Goal: Answer question/provide support: Answer question/provide support

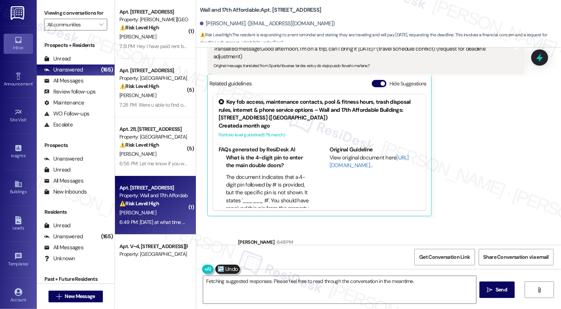
scroll to position [620, 0]
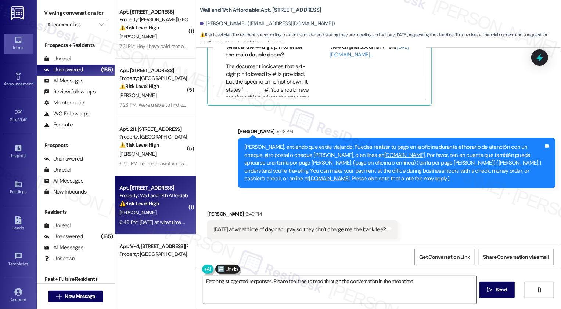
click at [254, 288] on textarea "Fetching suggested responses. Please feel free to read through the conversation…" at bounding box center [339, 290] width 273 height 28
click at [249, 286] on textarea "Fetching suggested responses. Please feel free to read through the conversation…" at bounding box center [339, 290] width 273 height 28
click at [254, 285] on textarea "Fetching suggested responses. Please feel free to read through the conversation…" at bounding box center [339, 290] width 273 height 28
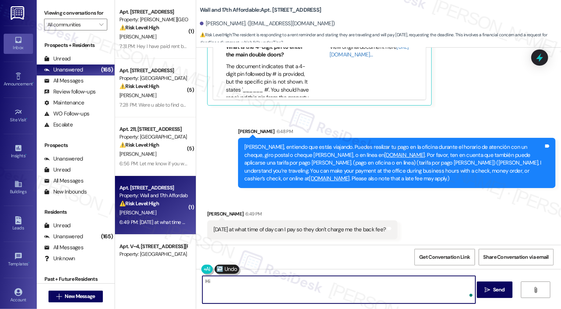
type textarea "H"
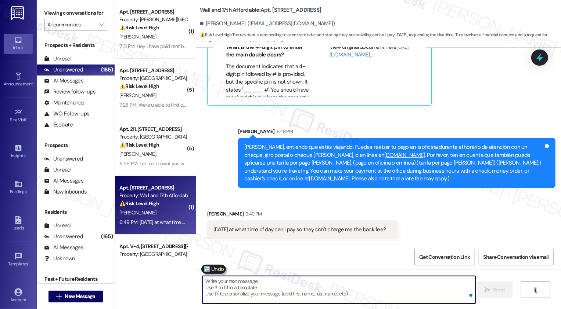
paste textarea "Rent is technically due on the 1st of each month however we allow payments to b…"
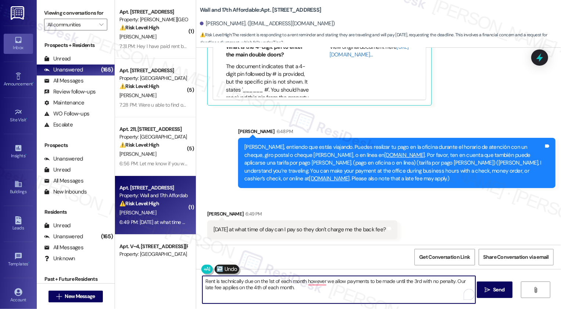
click at [202, 282] on textarea "Rent is technically due on the 1st of each month however we allow payments to b…" at bounding box center [338, 290] width 273 height 28
click at [320, 282] on textarea "The rent is technically due on the 1st of each month however we allow payments …" at bounding box center [338, 290] width 273 height 28
click at [300, 292] on textarea "The rent is technically due on the 1st of each month however, we allow payments…" at bounding box center [338, 290] width 273 height 28
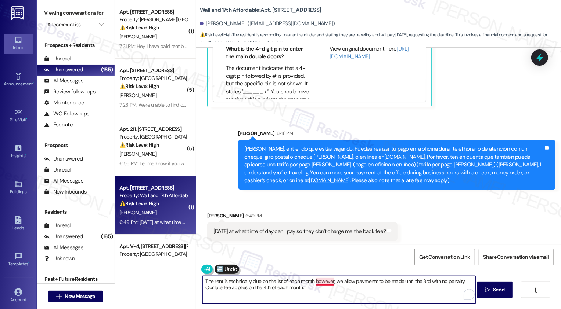
click at [317, 282] on textarea "The rent is technically due on the 1st of each month however, we allow payments…" at bounding box center [338, 290] width 273 height 28
type textarea "The rent is technically due on the 1st of each month however, we allow payments…"
click at [335, 290] on textarea "The rent is technically due on the 1st of each month however, we allow payments…" at bounding box center [338, 290] width 273 height 28
click at [489, 292] on icon "" at bounding box center [487, 290] width 6 height 6
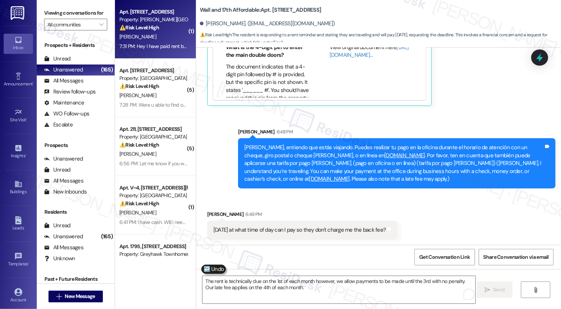
scroll to position [679, 0]
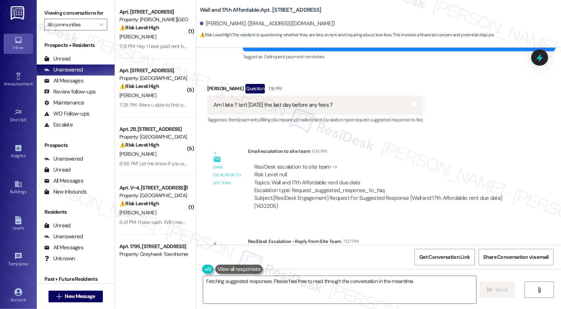
scroll to position [398, 0]
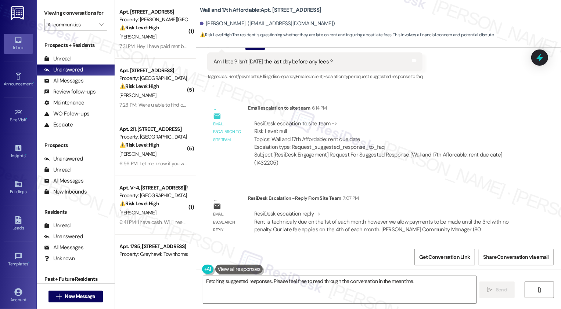
click at [260, 283] on textarea "Hi {{first_name}}! I'm happy to help. Let me check on the grace period for your…" at bounding box center [339, 290] width 273 height 28
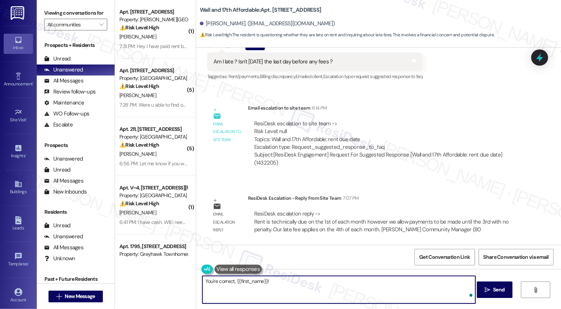
paste textarea "https://www.theresidesk.com/text/insights-conversations/1432205/escalation-help…"
paste textarea "Rent is technically due on the 1st of each month however we allow payments to b…"
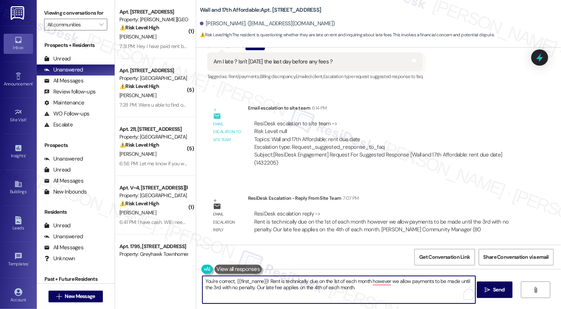
click at [267, 281] on textarea "You're correct, {{first_name}}! Rent is technically due on the 1st of each mont…" at bounding box center [338, 290] width 273 height 28
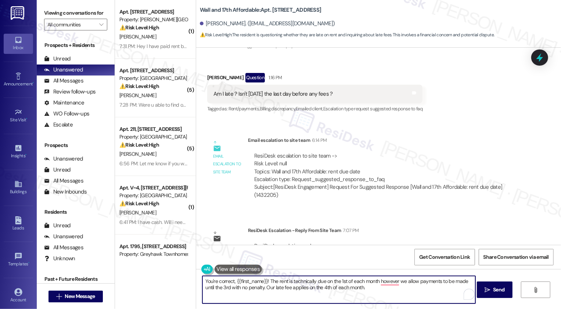
scroll to position [368, 0]
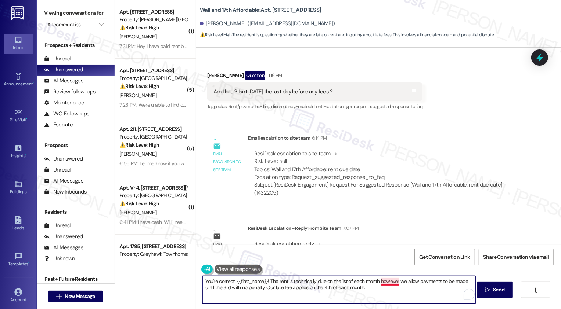
click at [385, 282] on textarea "You're correct, {{first_name}}! The rent is technically due on the 1st of each …" at bounding box center [338, 290] width 273 height 28
click at [265, 289] on textarea "You're correct, {{first_name}}! The rent is technically due on the 1st of each …" at bounding box center [338, 290] width 273 height 28
click at [373, 289] on textarea "You're correct, {{first_name}}! The rent is technically due on the 1st of each …" at bounding box center [338, 290] width 273 height 28
type textarea "You're correct, {{first_name}}! The rent is technically due on the 1st of each …"
click at [486, 294] on button " Send" at bounding box center [494, 290] width 36 height 17
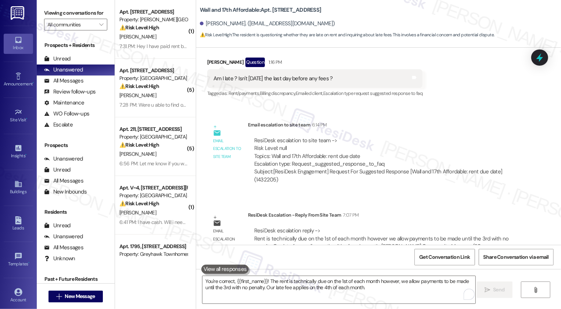
scroll to position [457, 0]
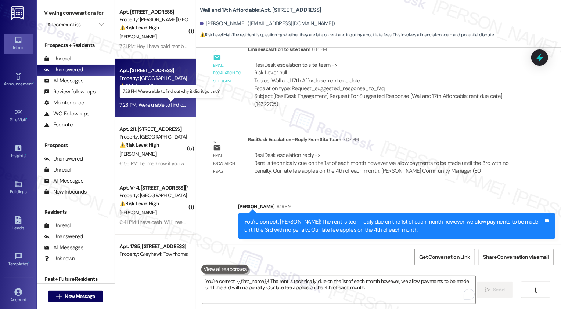
click at [153, 104] on div "7:28 PM: Were u able to find out why it didn't go thru? 7:28 PM: Were u able to…" at bounding box center [175, 105] width 113 height 7
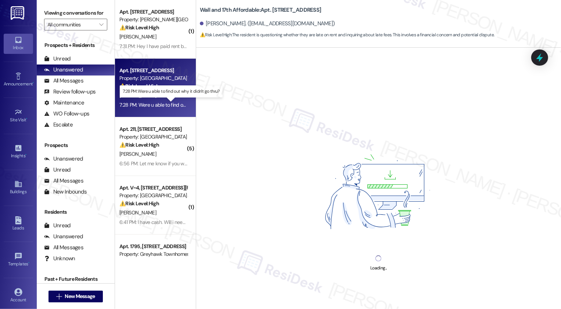
click at [153, 104] on div "7:28 PM: Were u able to find out why it didn't go thru? 7:28 PM: Were u able to…" at bounding box center [175, 105] width 113 height 7
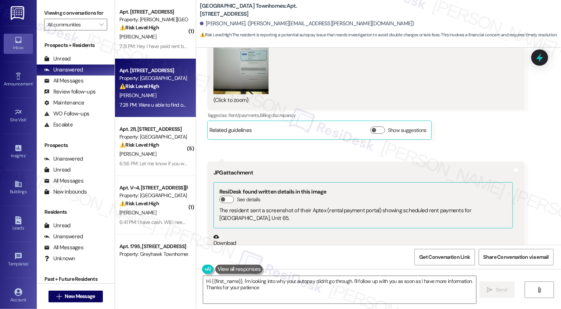
type textarea "Hi {{first_name}}, I'm looking into why your autopay didn't go through. I'll fo…"
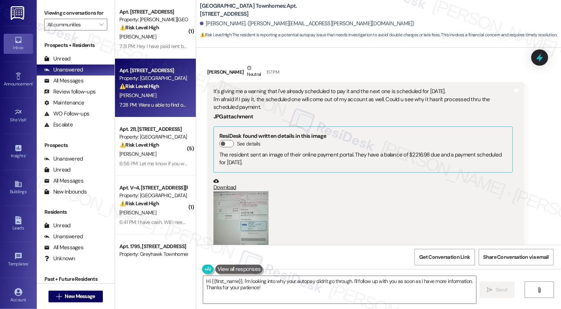
scroll to position [328, 0]
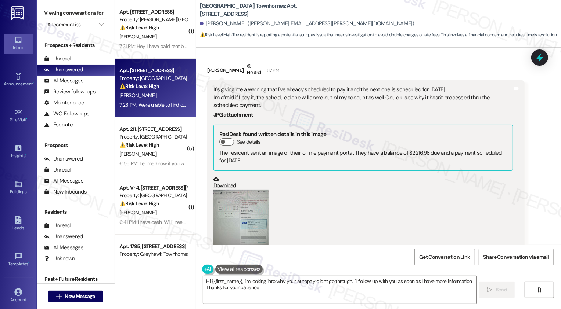
click at [240, 213] on button "Zoom image" at bounding box center [240, 226] width 55 height 73
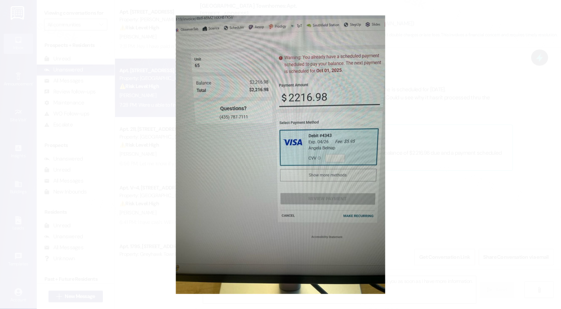
click at [410, 193] on button "Unzoom image" at bounding box center [280, 154] width 561 height 309
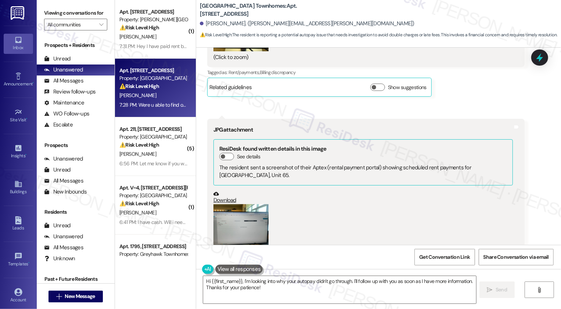
scroll to position [556, 0]
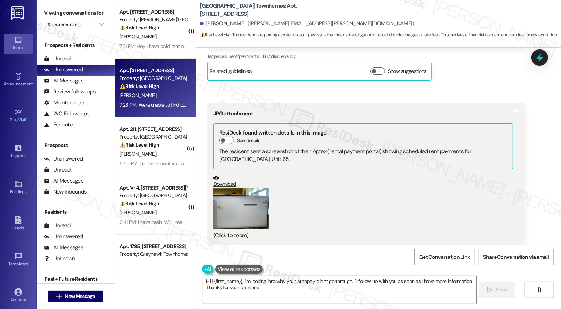
click at [240, 214] on button "Zoom image" at bounding box center [240, 208] width 55 height 41
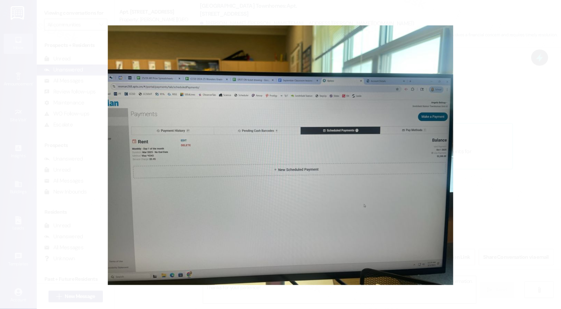
click at [513, 226] on button "Unzoom image" at bounding box center [280, 154] width 561 height 309
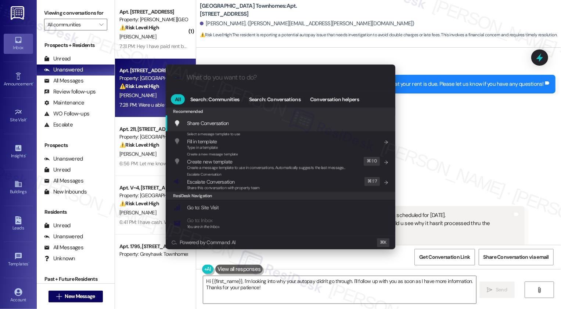
scroll to position [229, 0]
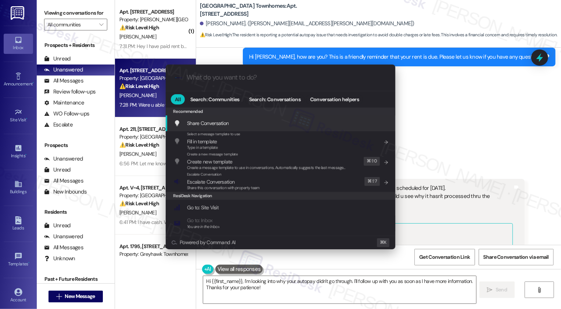
click at [493, 171] on div ".cls-1{fill:#0a055f;}.cls-2{fill:#0cc4c4;} resideskLogoBlueOrange All Search: C…" at bounding box center [280, 154] width 561 height 309
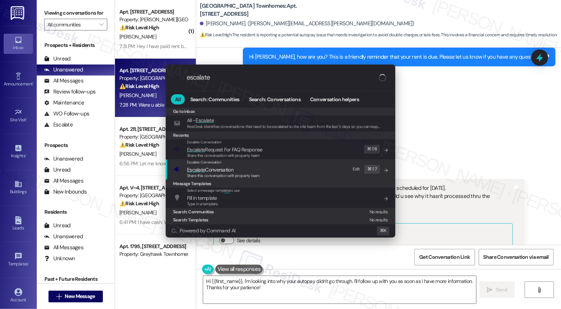
type input "escalate"
click at [231, 175] on span "Share this conversation with property team" at bounding box center [223, 175] width 73 height 5
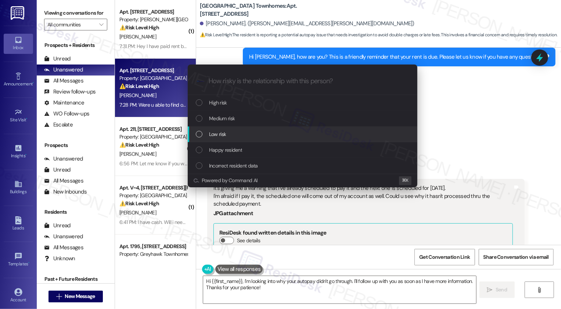
click at [233, 133] on div "Low risk" at bounding box center [303, 134] width 215 height 8
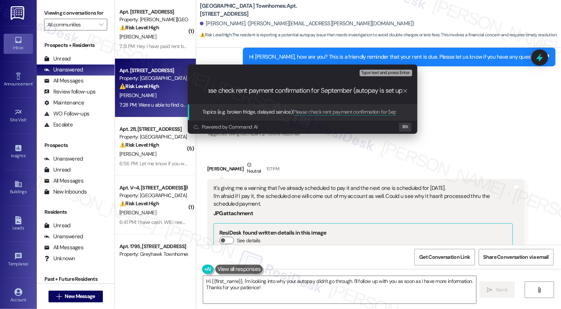
type input "Please check rent payment confirmation for September (autopay is set up)"
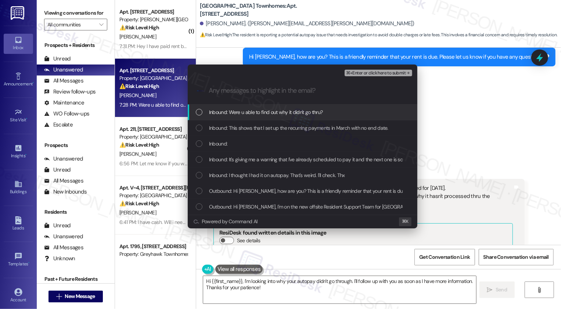
scroll to position [0, 0]
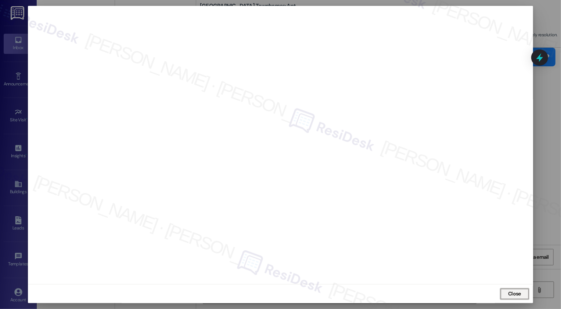
click at [519, 296] on span "Close" at bounding box center [514, 294] width 13 height 8
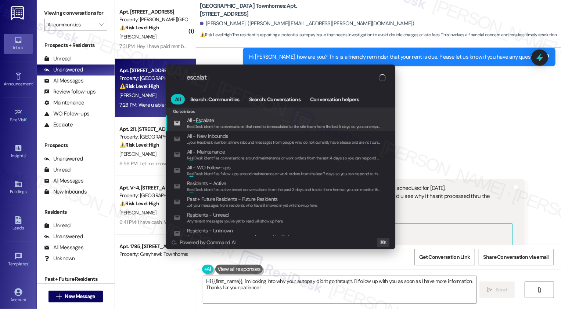
type input "escalate"
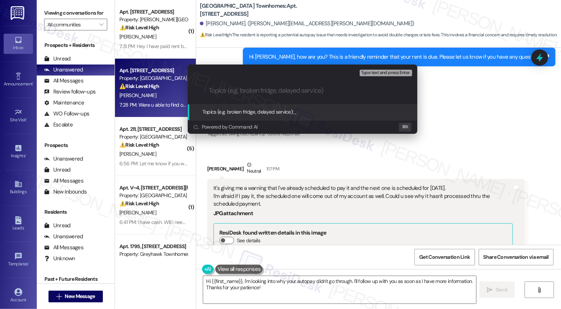
paste input "Please check rent payment confirmation for September (autopay is set up)"
drag, startPoint x: 235, startPoint y: 91, endPoint x: 192, endPoint y: 90, distance: 43.0
click at [192, 90] on div ".cls-1{fill:#0a055f;}.cls-2{fill:#0cc4c4;} resideskLogoBlueOrange Please check …" at bounding box center [302, 91] width 229 height 26
type input "Rent payment confirmation for September (autopay is set up)"
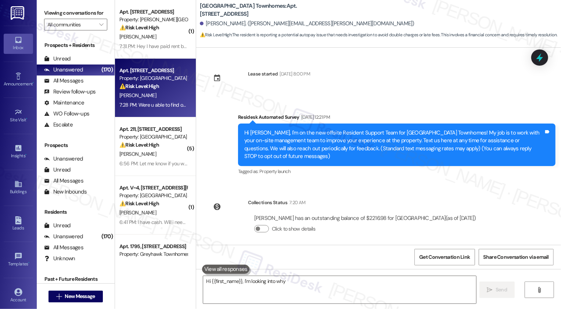
scroll to position [694, 0]
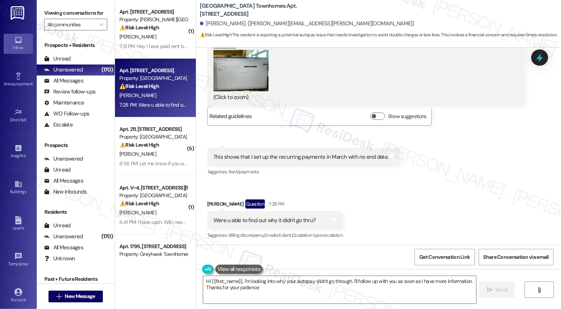
type textarea "Hi {{first_name}}, I'm looking into why your autopay didn't go through. I'll fo…"
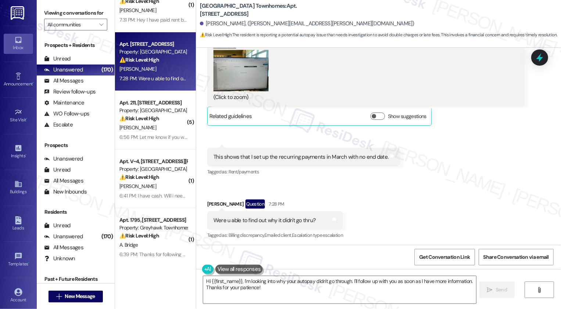
scroll to position [47, 0]
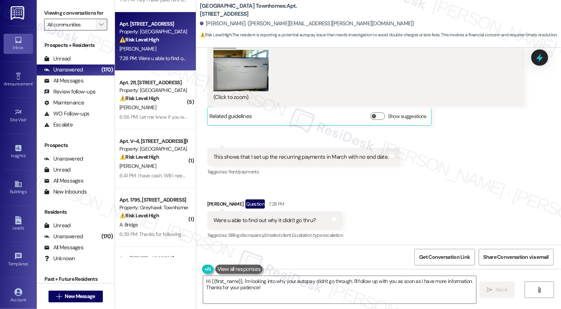
click at [98, 28] on span "" at bounding box center [101, 25] width 7 height 12
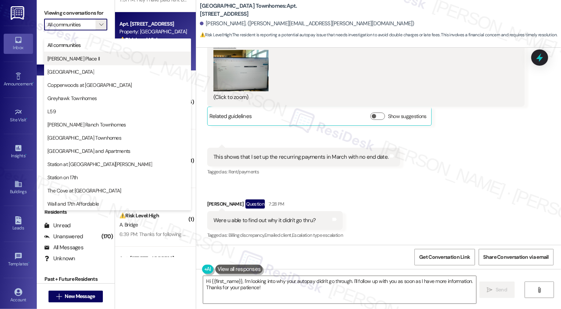
click at [95, 61] on span "[PERSON_NAME] Place II" at bounding box center [117, 58] width 140 height 7
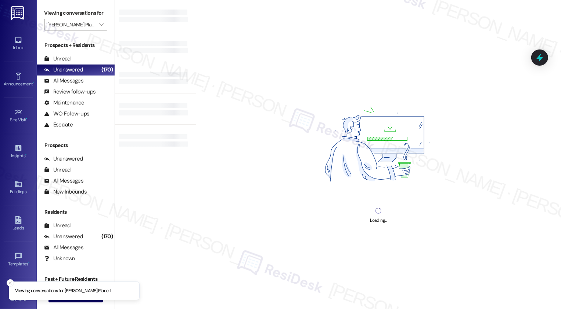
type input "[PERSON_NAME] Place II"
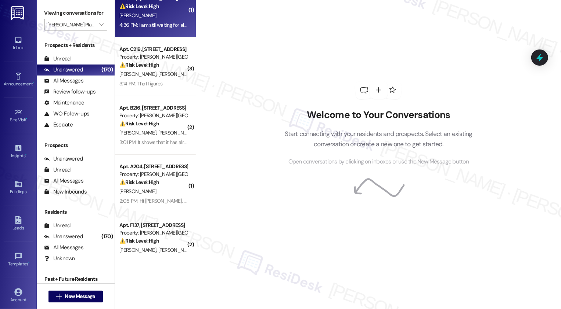
scroll to position [109, 0]
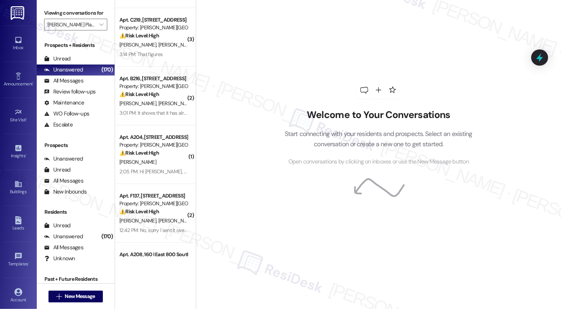
click at [156, 56] on div "3:14 PM: That figures 3:14 PM: That figures" at bounding box center [140, 54] width 43 height 7
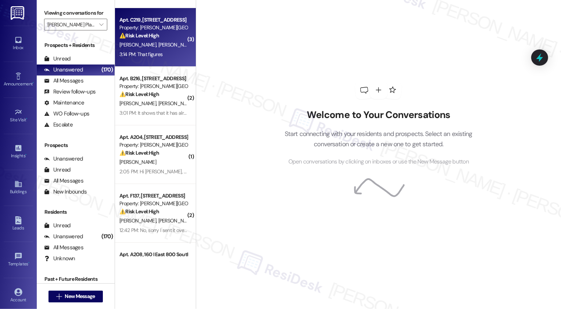
click at [156, 56] on div "3:14 PM: That figures 3:14 PM: That figures" at bounding box center [140, 54] width 43 height 7
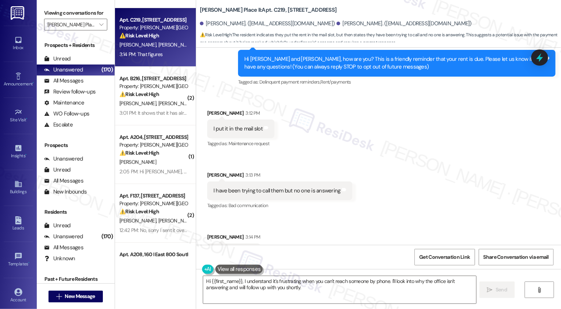
scroll to position [87, 0]
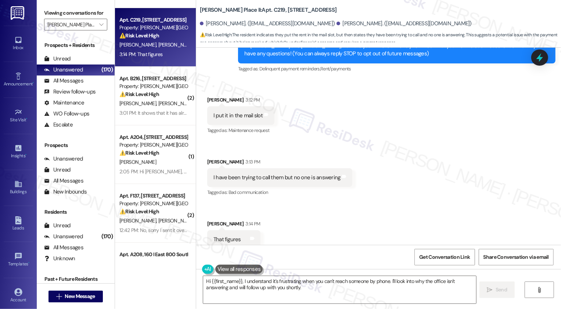
click at [210, 97] on div "Susan Watkins 3:12 PM" at bounding box center [240, 101] width 67 height 10
copy div "Susan"
click at [225, 284] on textarea "Hi {{first_name}}, I understand it's frustrating when you can't reach someone b…" at bounding box center [339, 290] width 273 height 28
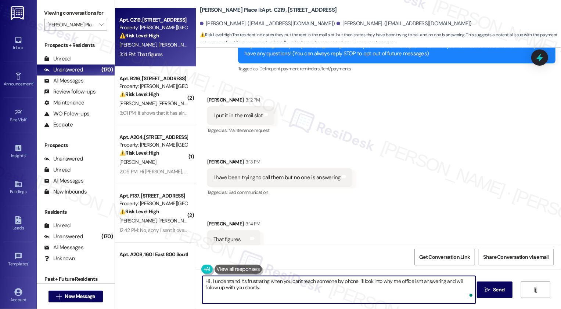
paste textarea "Susan"
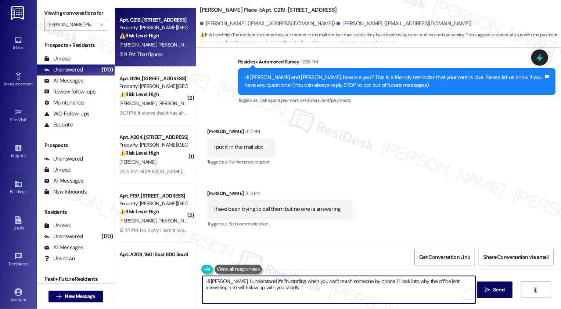
click at [265, 284] on textarea "Hi Susan, I understand it's frustrating when you can't reach someone by phone. …" at bounding box center [338, 290] width 273 height 28
drag, startPoint x: 235, startPoint y: 284, endPoint x: 299, endPoint y: 288, distance: 64.0
click at [298, 288] on textarea "Hi Susan, I understand it's frustrating when you can't reach someone by phone. …" at bounding box center [338, 290] width 273 height 28
click at [339, 283] on textarea "Hi {{first_name}}! Thank you for letting me know your rent paymen is in the mail" at bounding box center [338, 290] width 273 height 28
click at [388, 286] on textarea "Hi {{first_name}}! Thank you for letting me know your rent payment is in the ma…" at bounding box center [338, 290] width 273 height 28
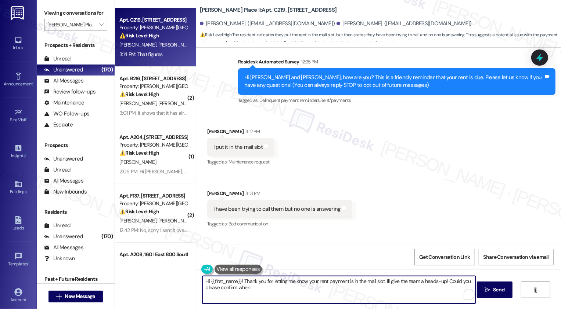
drag, startPoint x: 443, startPoint y: 280, endPoint x: 448, endPoint y: 289, distance: 10.3
click at [448, 289] on textarea "Hi {{first_name}}! Thank you for letting me know your rent payment is in the ma…" at bounding box center [338, 290] width 273 height 28
paste textarea "placed your rent payment in the mail slot—I’ll give the team a heads-up."
click at [403, 282] on textarea "Hi {{first_name}}! Thank you for letting me know you placed your rent payment i…" at bounding box center [338, 290] width 273 height 28
click at [497, 290] on span "Send" at bounding box center [498, 290] width 11 height 8
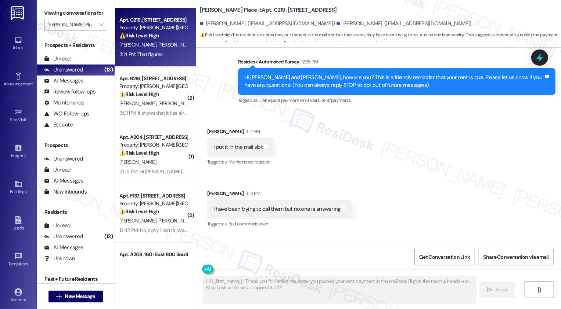
type textarea "Fetching suggested responses. Please feel free to read through the conversation…"
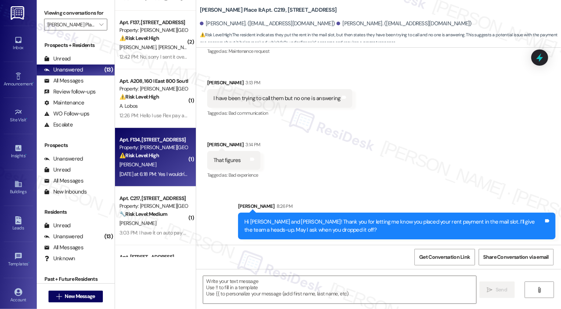
scroll to position [250, 0]
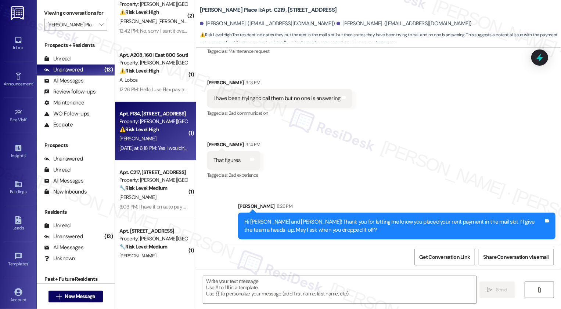
click at [153, 141] on div "M. Shepherd" at bounding box center [153, 138] width 69 height 9
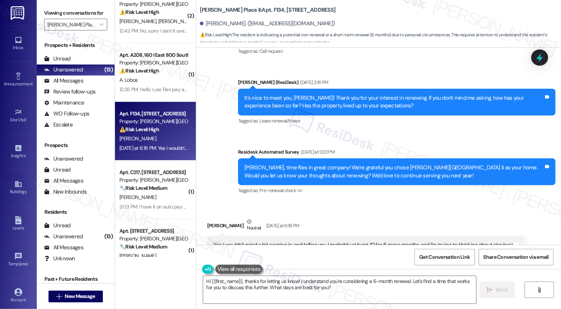
scroll to position [416, 0]
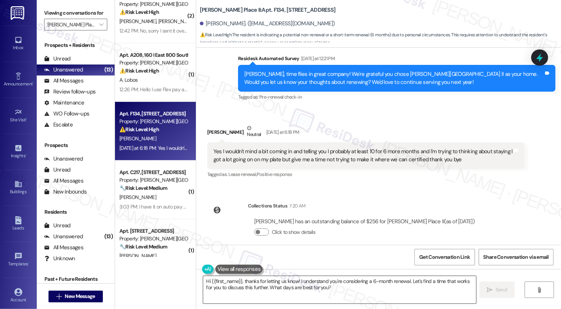
click at [342, 294] on textarea "Hi {{first_name}}, thanks for letting us know! I understand you're considering …" at bounding box center [339, 290] width 273 height 28
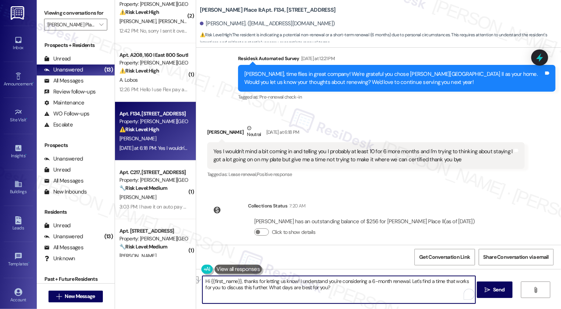
drag, startPoint x: 300, startPoint y: 282, endPoint x: 405, endPoint y: 283, distance: 104.3
click at [405, 283] on textarea "Hi {{first_name}}, thanks for letting us know! I understand you're considering …" at bounding box center [338, 290] width 273 height 28
click at [385, 288] on textarea "Hi {{first_name}}, thanks for letting us know! I Let's find a time that works f…" at bounding box center [338, 290] width 273 height 28
drag, startPoint x: 296, startPoint y: 280, endPoint x: 309, endPoint y: 298, distance: 22.0
click at [309, 298] on textarea "Hi {{first_name}}, thanks for letting us know! I Let's find a time that works f…" at bounding box center [338, 290] width 273 height 28
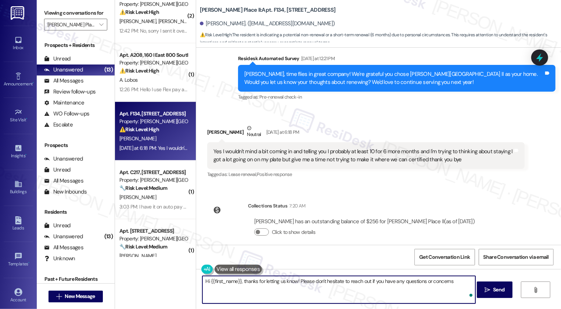
type textarea "Hi {{first_name}}, thanks for letting us know! Please don't hesitate to reach o…"
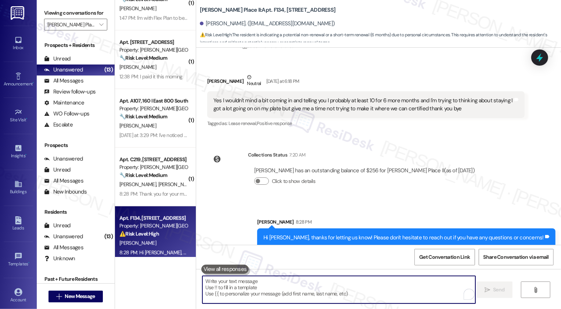
scroll to position [451, 0]
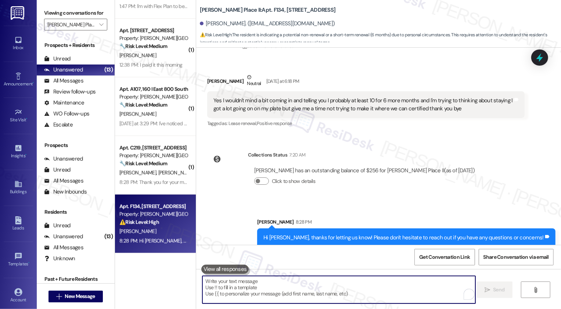
click at [141, 110] on div "[PERSON_NAME]" at bounding box center [153, 114] width 69 height 9
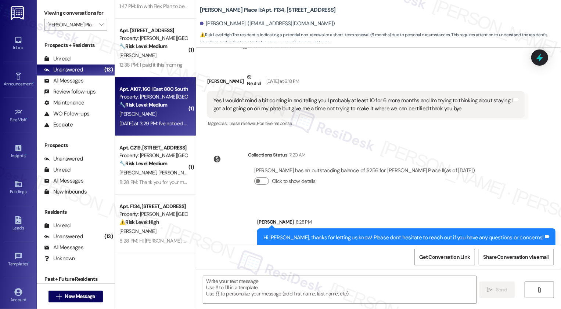
click at [141, 110] on div "[PERSON_NAME]" at bounding box center [153, 114] width 69 height 9
type textarea "Fetching suggested responses. Please feel free to read through the conversation…"
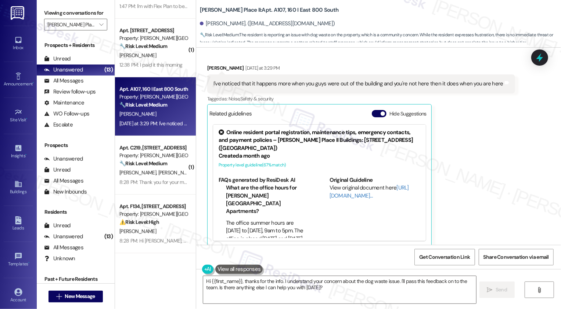
scroll to position [432, 0]
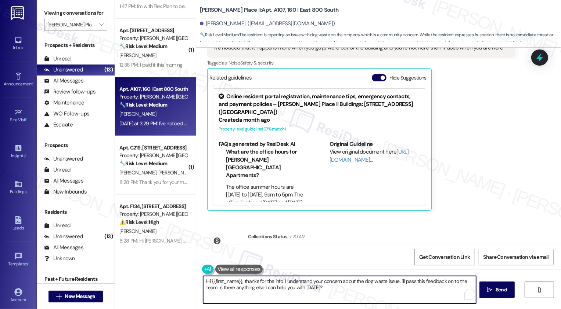
drag, startPoint x: 242, startPoint y: 282, endPoint x: 191, endPoint y: 282, distance: 51.0
click at [191, 282] on div "( 1 ) Apt. A208, 160 I East 800 South Property: Brigham Place II ⚠️ Risk Level:…" at bounding box center [338, 154] width 446 height 309
click at [216, 25] on div "[PERSON_NAME]. ([EMAIL_ADDRESS][DOMAIN_NAME])" at bounding box center [267, 24] width 135 height 8
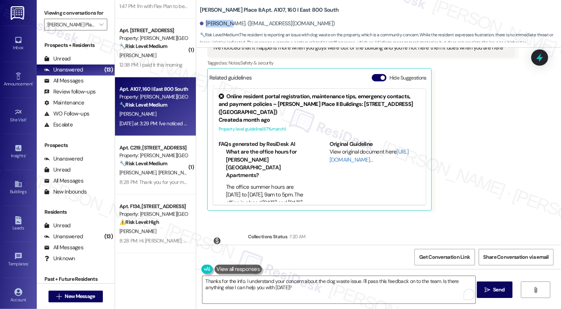
copy div "Esperanza"
click at [238, 278] on textarea "Thanks for the info. I understand your concern about the dog waste issue. I'll …" at bounding box center [338, 290] width 273 height 28
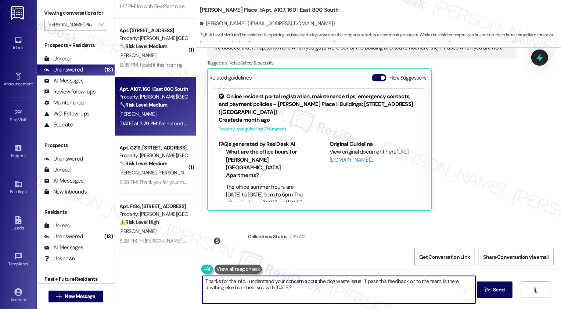
click at [238, 282] on textarea "Thanks for the info. I understand your concern about the dog waste issue. I'll …" at bounding box center [338, 290] width 273 height 28
paste textarea "Esperanza"
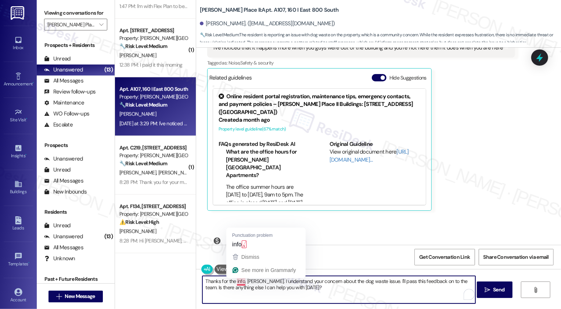
click at [254, 283] on textarea "Thanks for the info, Esperanza. I understand your concern about the dog waste i…" at bounding box center [338, 290] width 273 height 28
click at [269, 283] on textarea "Thanks for the info, Esperanza. I understand your concern about the dog waste i…" at bounding box center [338, 290] width 273 height 28
click at [307, 286] on textarea "Thanks for the info, Esperanza. I understand your concern about the dog waste i…" at bounding box center [338, 290] width 273 height 28
drag, startPoint x: 265, startPoint y: 282, endPoint x: 381, endPoint y: 280, distance: 116.0
click at [381, 280] on textarea "Thanks for the info, Esperanza. I understand your concern about the dog waste i…" at bounding box center [338, 290] width 273 height 28
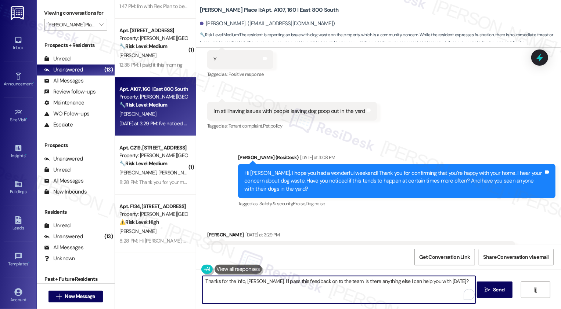
scroll to position [228, 0]
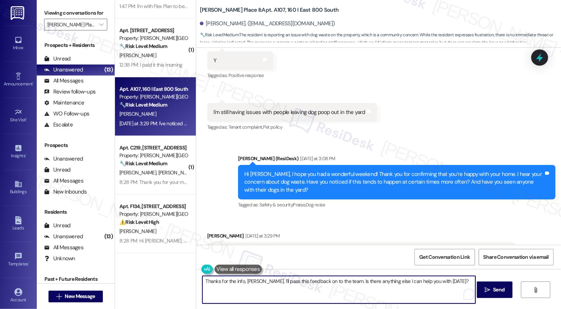
click at [439, 283] on textarea "Thanks for the info, Esperanza. I'll pass this feedback on to the team. Is ther…" at bounding box center [338, 290] width 273 height 28
drag, startPoint x: 345, startPoint y: 281, endPoint x: 461, endPoint y: 287, distance: 115.8
click at [461, 287] on textarea "Thanks for the info, Esperanza. I'll pass this feedback on to the team. Is ther…" at bounding box center [338, 290] width 273 height 28
drag, startPoint x: 348, startPoint y: 280, endPoint x: 464, endPoint y: 284, distance: 116.1
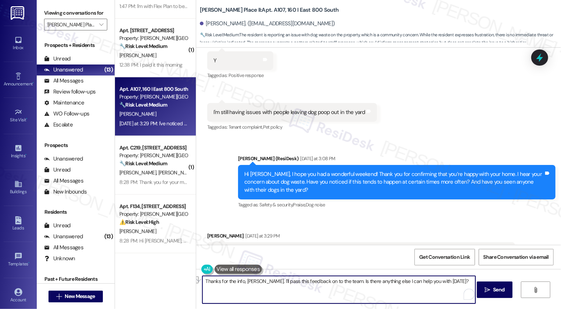
click at [464, 284] on textarea "Thanks for the info, Esperanza. I'll pass this feedback on to the team. Is ther…" at bounding box center [338, 290] width 273 height 28
click at [348, 282] on textarea "Thanks for the info, Esperanza. I'll pass this feedback on to the team. we real…" at bounding box center [338, 290] width 273 height 28
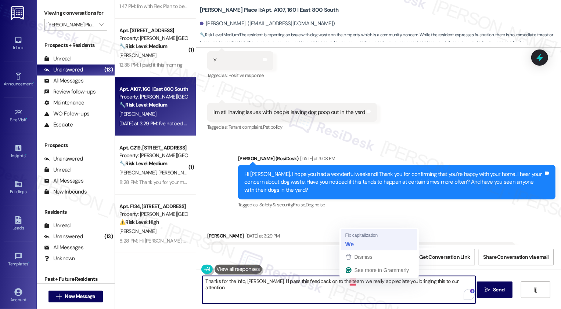
type textarea "Thanks for the info, [PERSON_NAME]. I'll pass this feedback on to the team. We …"
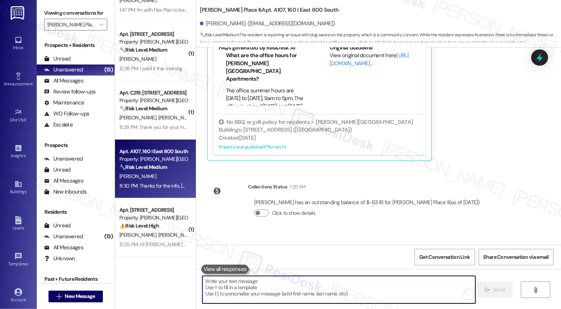
scroll to position [506, 0]
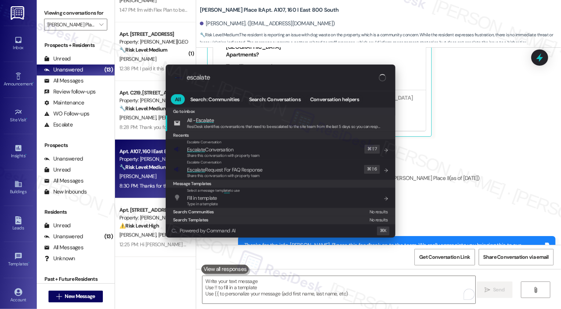
type input "escalate"
click at [246, 188] on div "Select a message temp late to use Fill in template Type in a template Add short…" at bounding box center [281, 198] width 215 height 20
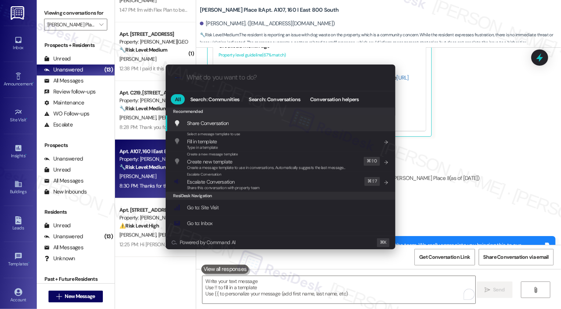
scroll to position [47, 0]
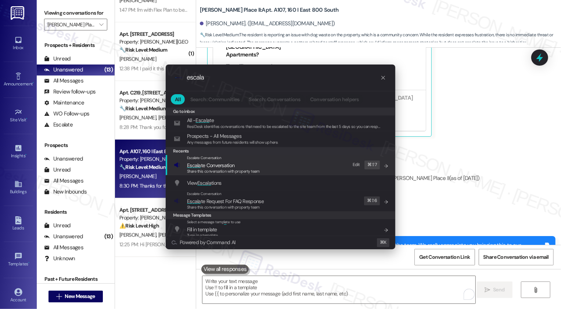
type input "escala"
click at [208, 168] on span "Escala te Conversation" at bounding box center [210, 165] width 47 height 7
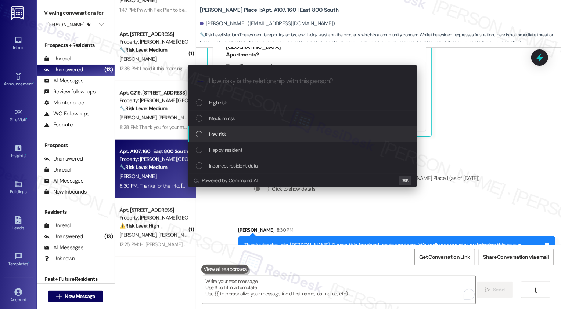
click at [217, 135] on span "Low risk" at bounding box center [217, 134] width 17 height 8
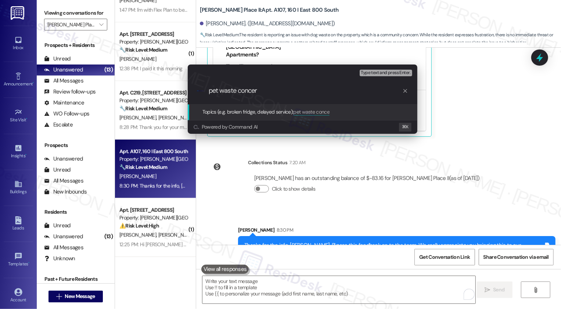
type input "pet waste concern"
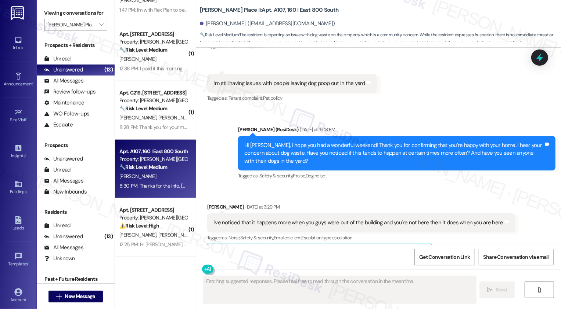
scroll to position [387, 0]
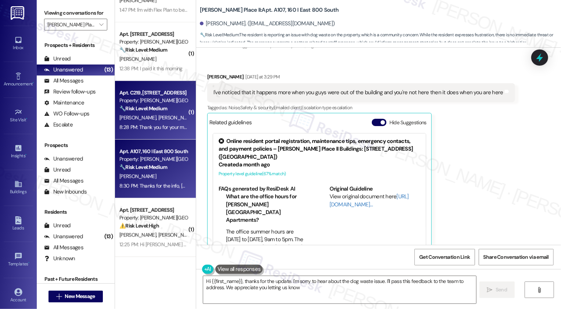
type textarea "Hi {{first_name}}, thanks for the update. I'm sorry to hear about the dog waste…"
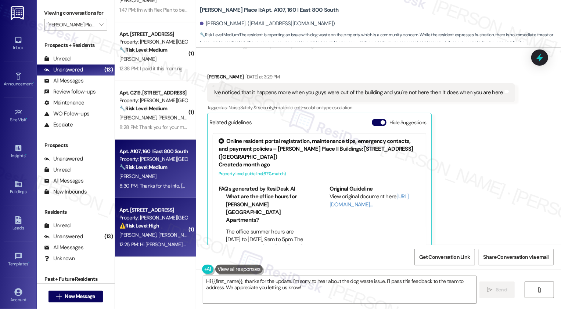
click at [160, 244] on div "12:25 PM: Hi [PERSON_NAME] and [PERSON_NAME], how are you? This is a friendly r…" at bounding box center [288, 245] width 338 height 7
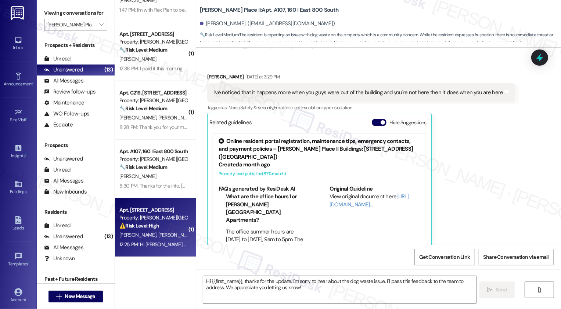
type textarea "Fetching suggested responses. Please feel free to read through the conversation…"
click at [160, 244] on div "12:25 PM: Hi [PERSON_NAME] and [PERSON_NAME], how are you? This is a friendly r…" at bounding box center [288, 245] width 338 height 7
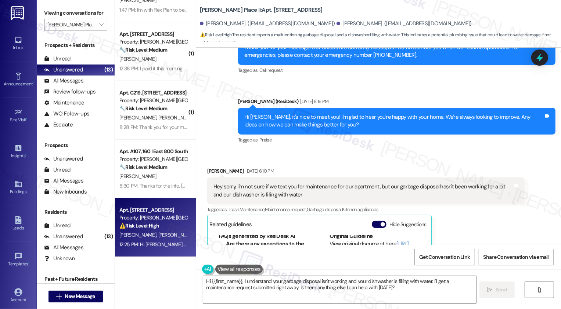
scroll to position [300, 0]
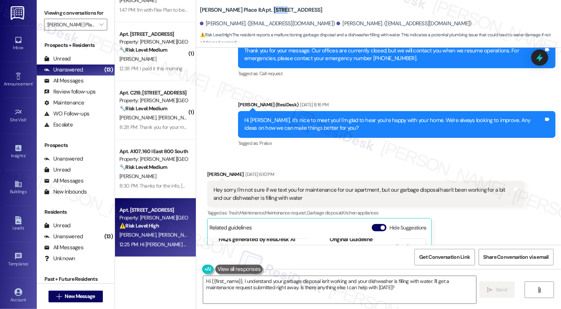
drag, startPoint x: 247, startPoint y: 10, endPoint x: 259, endPoint y: 10, distance: 12.1
click at [259, 10] on b "[PERSON_NAME] Place II: Apt. [STREET_ADDRESS]" at bounding box center [261, 10] width 123 height 8
copy b "E325,"
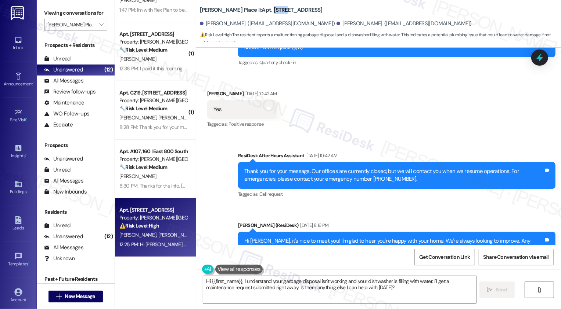
scroll to position [183, 0]
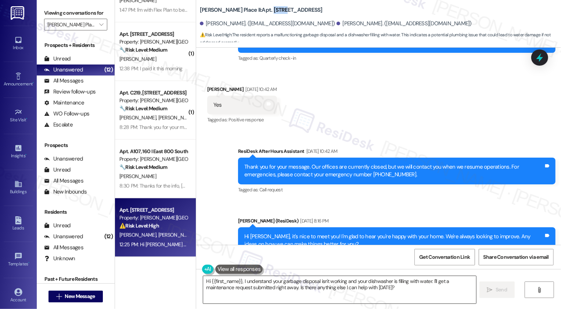
click at [239, 281] on textarea "Hi {{first_name}}, I understand your garbage disposal isn't working and your di…" at bounding box center [339, 290] width 273 height 28
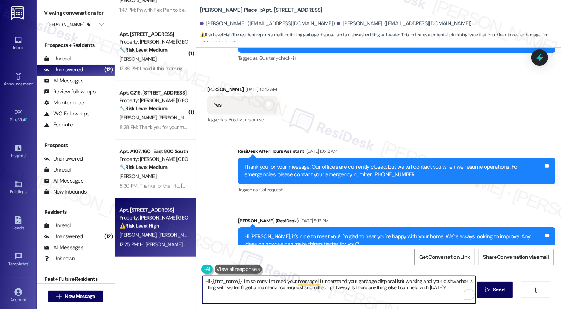
click at [211, 86] on div "[PERSON_NAME] [DATE] 10:42 AM" at bounding box center [242, 91] width 70 height 10
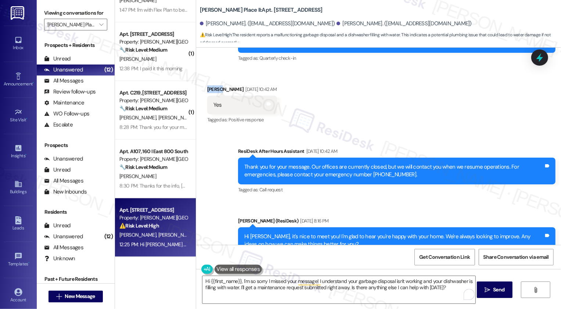
copy div "[PERSON_NAME]"
click at [227, 280] on textarea "Hi {{first_name}}, I'm so sorry I missed your message! I understand your garbag…" at bounding box center [338, 290] width 273 height 28
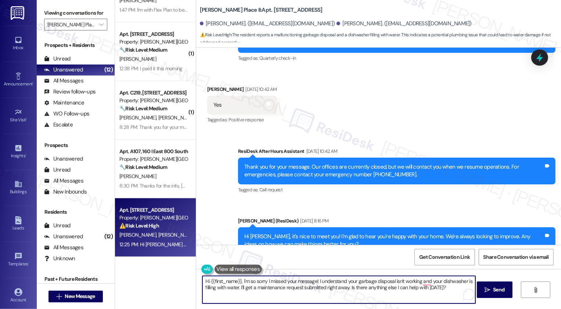
click at [227, 280] on textarea "Hi {{first_name}}, I'm so sorry I missed your message! I understand your garbag…" at bounding box center [338, 290] width 273 height 28
paste textarea "[PERSON_NAME]"
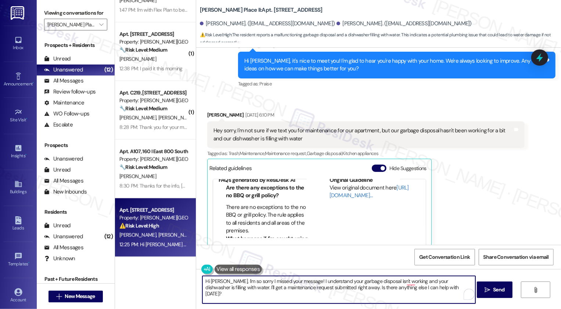
scroll to position [361, 0]
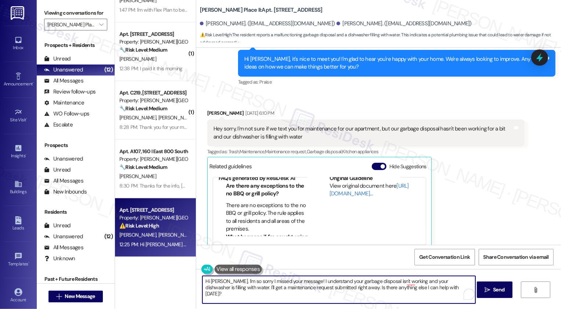
drag, startPoint x: 224, startPoint y: 288, endPoint x: 253, endPoint y: 299, distance: 31.4
click at [253, 299] on textarea "Hi [PERSON_NAME], I'm so sorry I missed your message! I understand your garbage…" at bounding box center [338, 290] width 273 height 28
drag, startPoint x: 224, startPoint y: 287, endPoint x: 261, endPoint y: 300, distance: 39.1
click at [261, 300] on textarea "Hi [PERSON_NAME], I'm so sorry I missed your message! I understand your garbage…" at bounding box center [338, 290] width 273 height 28
click at [405, 284] on textarea "Hi [PERSON_NAME], I'm so sorry I missed your message! I understand your garbage…" at bounding box center [338, 290] width 273 height 28
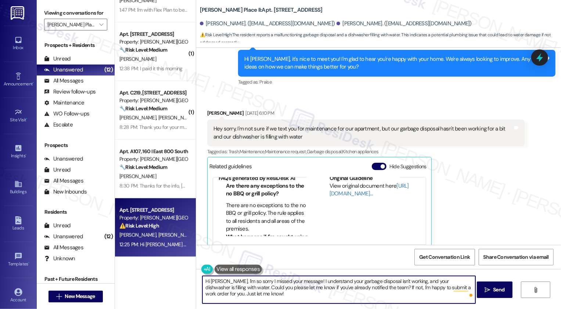
click at [251, 294] on textarea "Hi [PERSON_NAME], I'm so sorry I missed your message! I understand your garbage…" at bounding box center [338, 290] width 273 height 28
type textarea "Hi [PERSON_NAME], I'm so sorry I missed your message! I understand your garbage…"
click at [488, 290] on icon "" at bounding box center [487, 290] width 6 height 6
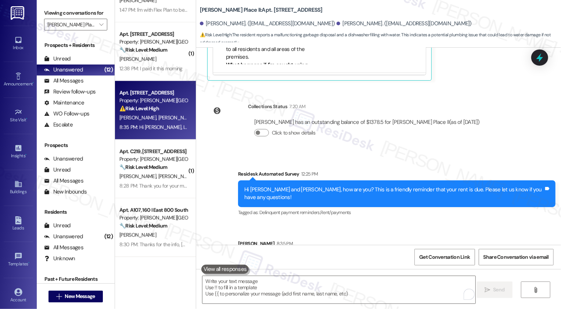
scroll to position [609, 0]
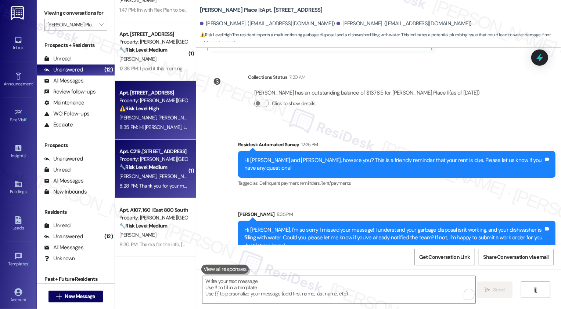
click at [158, 174] on span "[PERSON_NAME]" at bounding box center [176, 176] width 37 height 7
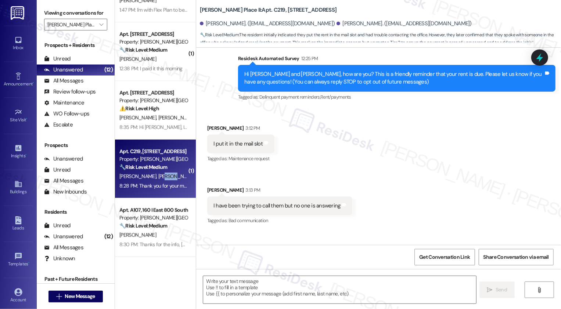
type textarea "Fetching suggested responses. Please feel free to read through the conversation…"
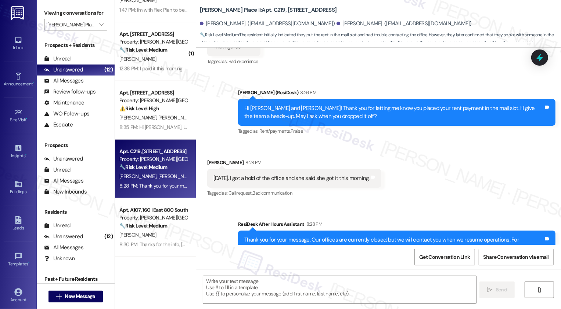
scroll to position [309, 0]
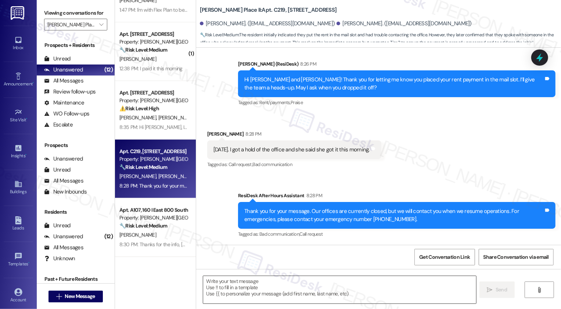
click at [248, 287] on textarea at bounding box center [339, 290] width 273 height 28
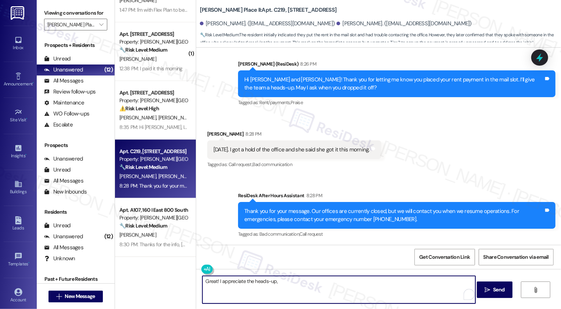
click at [208, 130] on div "[PERSON_NAME] 8:28 PM" at bounding box center [294, 135] width 174 height 10
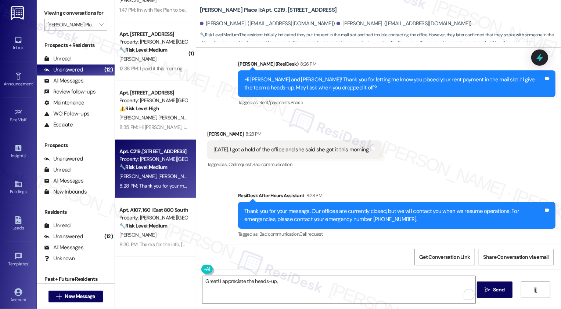
click at [218, 136] on div "[PERSON_NAME] 8:28 PM" at bounding box center [294, 135] width 174 height 10
copy div "[PERSON_NAME]"
click at [292, 281] on textarea "Great! I appreciate the heads-up," at bounding box center [338, 290] width 273 height 28
paste textarea "[PERSON_NAME]"
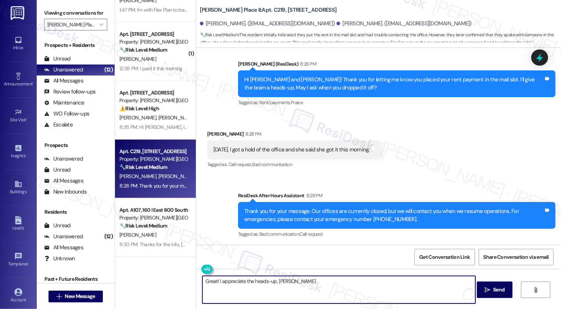
type textarea "Great! I appreciate the heads-up, [PERSON_NAME]!"
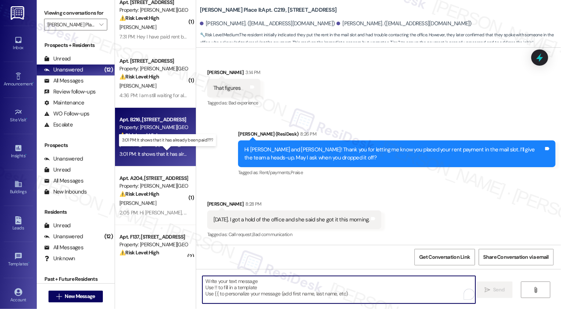
scroll to position [0, 0]
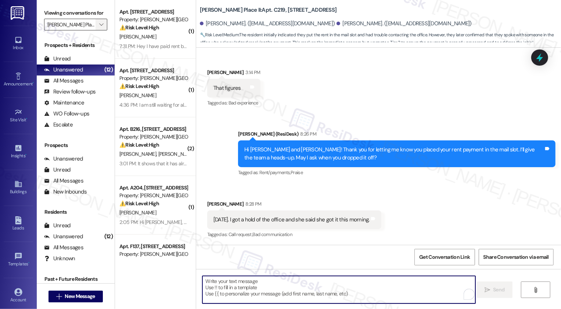
click at [98, 30] on span "" at bounding box center [101, 25] width 7 height 12
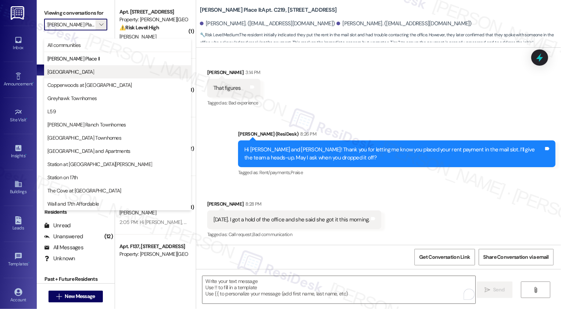
click at [88, 69] on span "[GEOGRAPHIC_DATA]" at bounding box center [70, 71] width 47 height 7
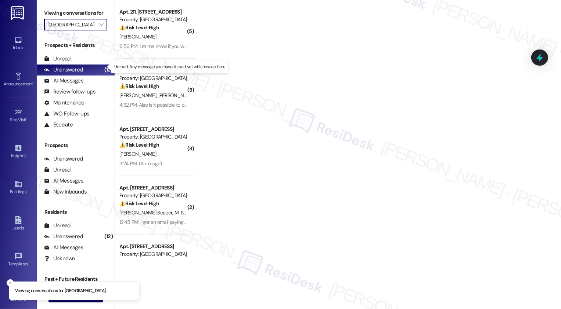
type input "[GEOGRAPHIC_DATA]"
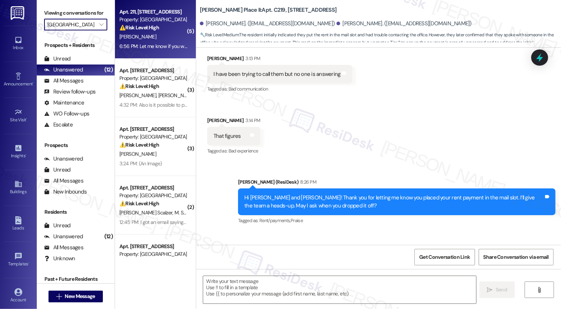
type textarea "Fetching suggested responses. Please feel free to read through the conversation…"
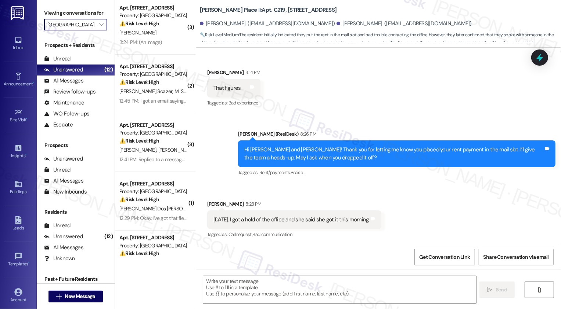
scroll to position [135, 0]
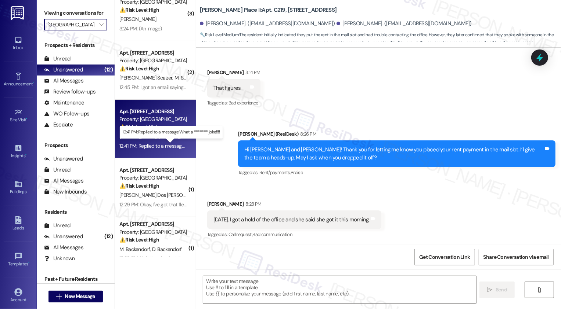
click at [163, 144] on div "12:41 PM: Replied to a message:What a ******* joke!!!! 12:41 PM: Replied to a m…" at bounding box center [175, 146] width 113 height 7
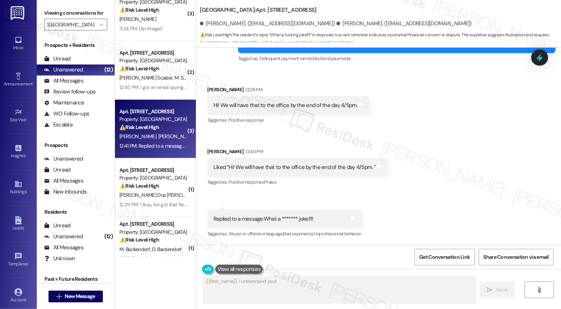
scroll to position [97, 0]
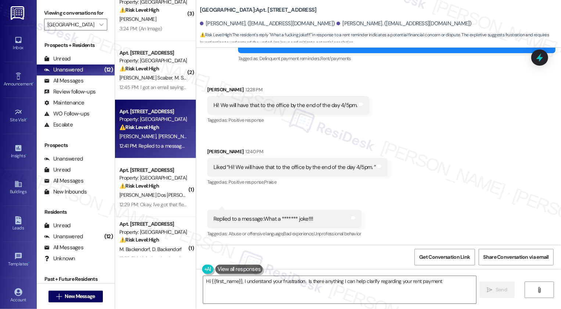
type textarea "Hi {{first_name}}, I understand your frustration. Is there anything I can help …"
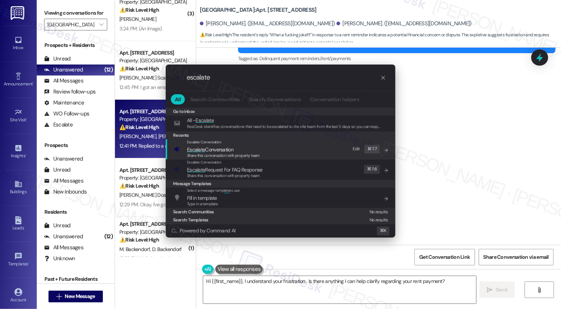
type input "escalate"
click at [206, 149] on span "Escalate Conversation" at bounding box center [210, 149] width 46 height 7
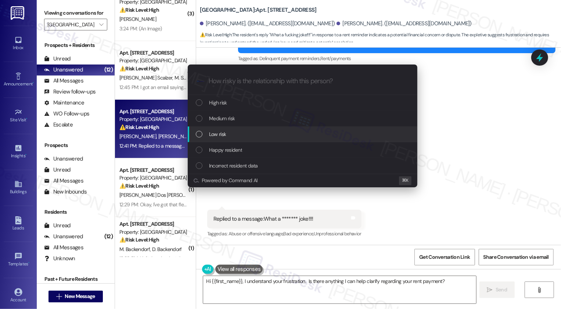
click at [228, 133] on div "Low risk" at bounding box center [303, 134] width 215 height 8
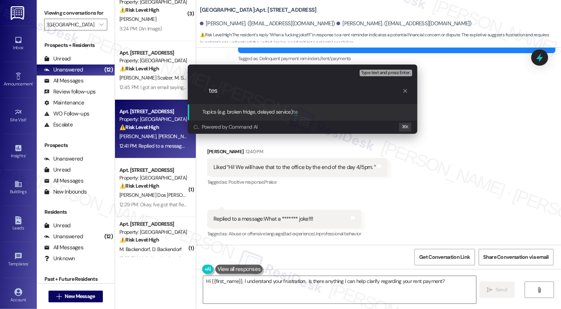
type input "test"
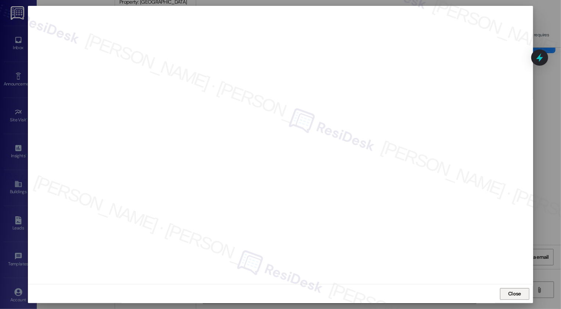
click at [510, 295] on span "Close" at bounding box center [514, 294] width 13 height 8
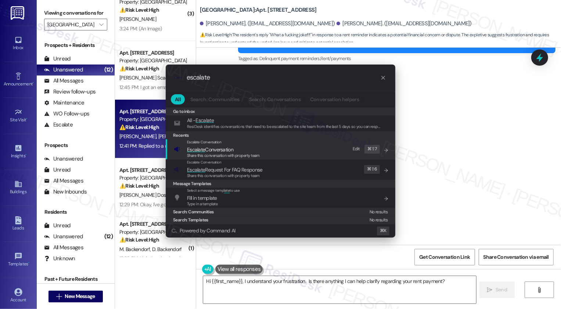
type input "escalate"
click at [216, 158] on span "Share this conversation with property team" at bounding box center [223, 155] width 73 height 5
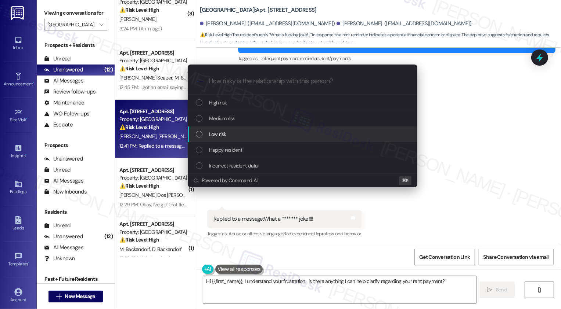
click at [215, 133] on span "Low risk" at bounding box center [217, 134] width 17 height 8
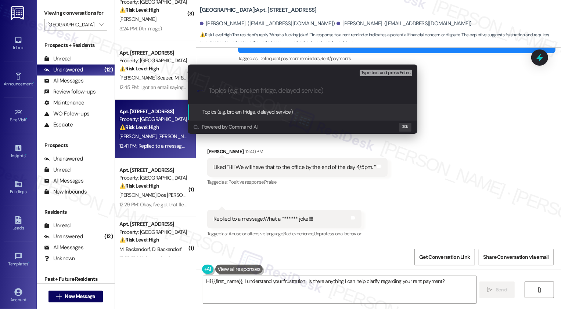
paste input "[PERSON_NAME]"
type input "[PERSON_NAME]"
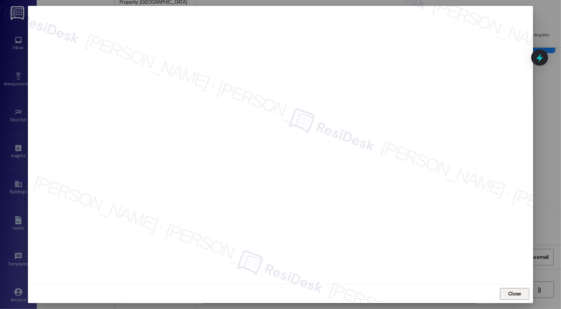
click at [509, 296] on span "Close" at bounding box center [514, 294] width 13 height 8
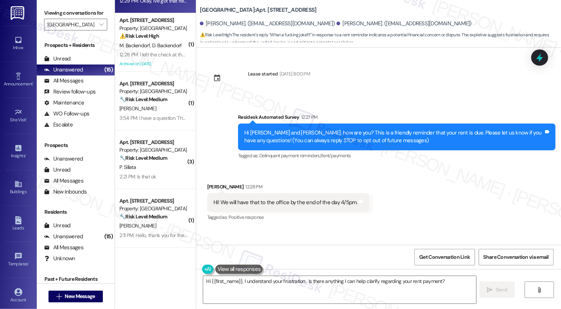
scroll to position [349, 0]
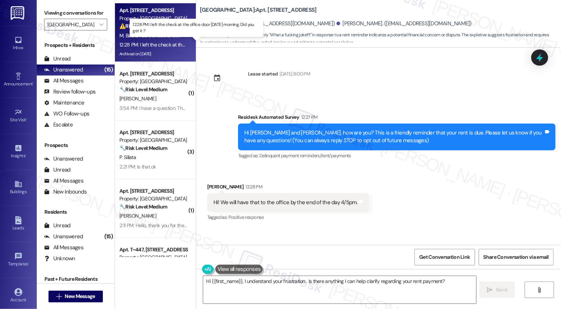
click at [154, 42] on div "12:28 PM: I left the check at the office door [DATE] morning. Did you get it ? …" at bounding box center [197, 44] width 156 height 7
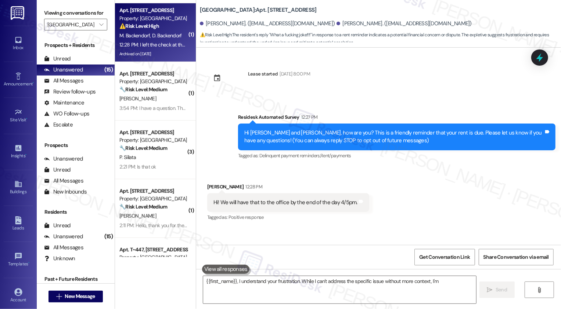
type textarea "{{first_name}}, I understand your frustration. While I can't address the specif…"
click at [154, 42] on div "12:28 PM: I left the check at the office door [DATE] morning. Did you get it ? …" at bounding box center [197, 44] width 156 height 7
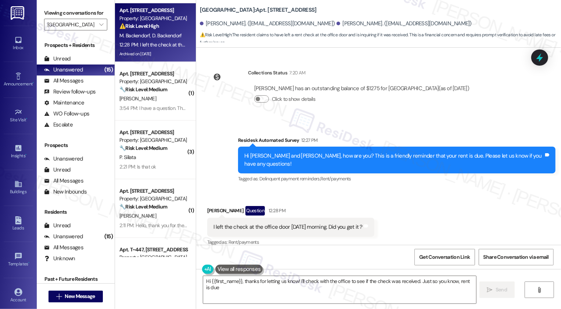
scroll to position [490, 0]
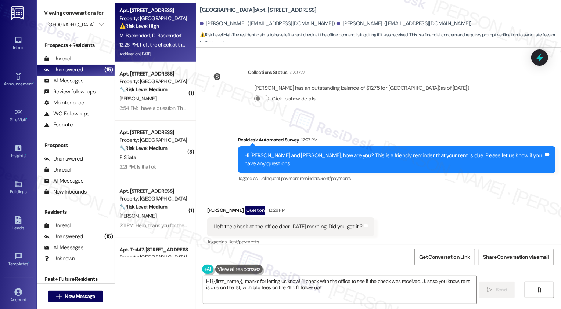
click at [210, 206] on div "[PERSON_NAME] Question 12:28 PM" at bounding box center [290, 212] width 167 height 12
copy div "Daysiane"
click at [229, 282] on textarea "Hi {{first_name}}, thanks for letting us know! I'll check with the office to se…" at bounding box center [339, 290] width 273 height 28
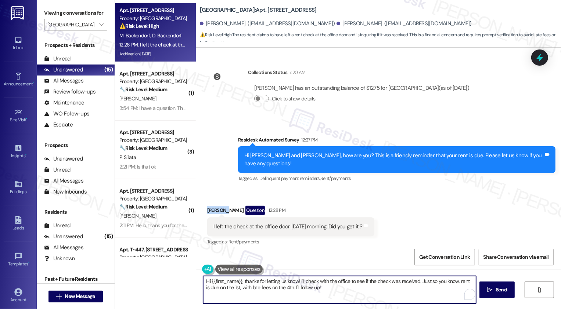
click at [229, 282] on textarea "Hi {{first_name}}, thanks for letting us know! I'll check with the office to se…" at bounding box center [339, 290] width 273 height 28
paste textarea "Daysiane"
click at [267, 279] on textarea "Hi [PERSON_NAME], thanks for letting us know! I'll check with the office to see…" at bounding box center [338, 290] width 273 height 28
click at [397, 285] on textarea "Hi [PERSON_NAME], thanks for letting me know! I'll check with the office to see…" at bounding box center [338, 290] width 273 height 28
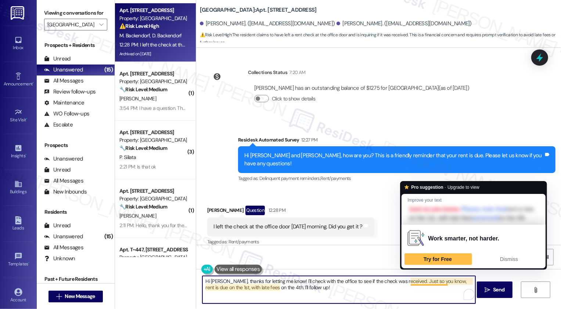
drag, startPoint x: 407, startPoint y: 282, endPoint x: 416, endPoint y: 302, distance: 22.2
click at [416, 302] on textarea "Hi [PERSON_NAME], thanks for letting me know! I'll check with the office to see…" at bounding box center [338, 290] width 273 height 28
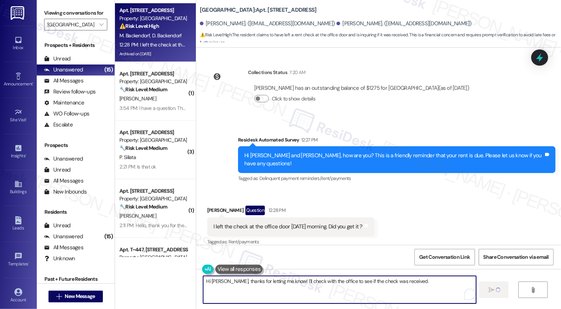
type textarea "Fetching suggested responses. Please feel free to read through the conversation…"
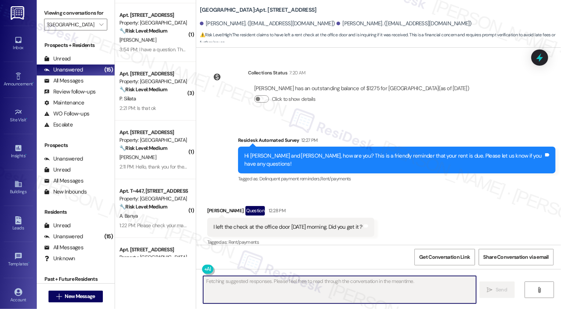
scroll to position [541, 0]
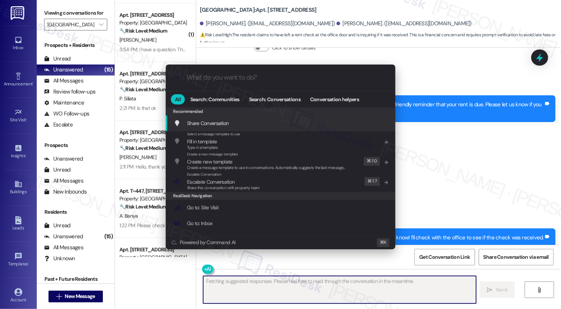
type input "e"
type textarea "Updating..."
type input "es"
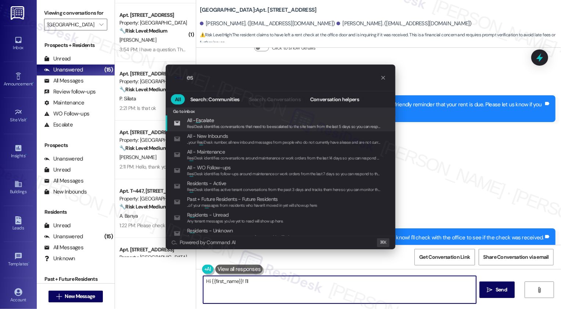
type textarea "Hi {{first_name}}! I'll"
type input "escal"
type textarea "Hi {{first_name}}! I'll follow"
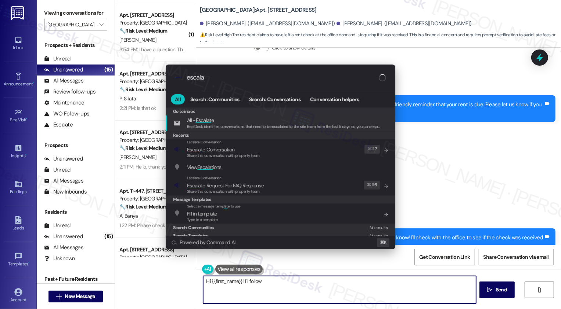
type input "escalat"
type textarea "Hi {{first_name}}! I'll follow"
type input "escalate"
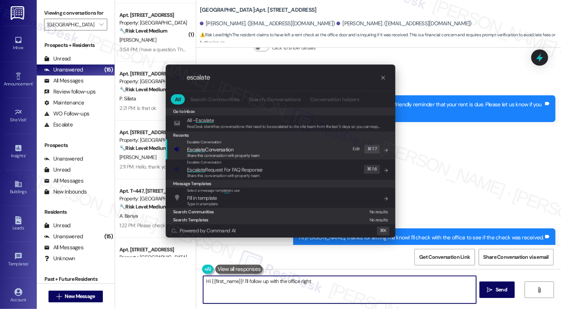
type textarea "Hi {{first_name}}! I'll follow up with the office right"
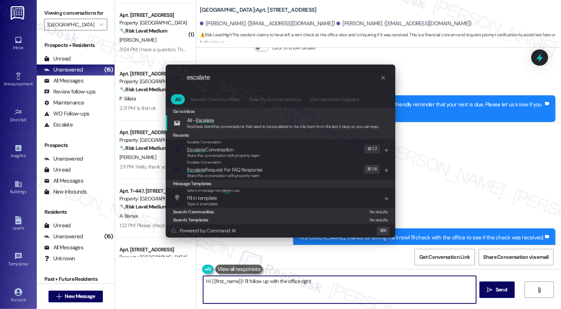
type input "escalate"
click at [228, 153] on div "Share this conversation with property team" at bounding box center [223, 156] width 73 height 7
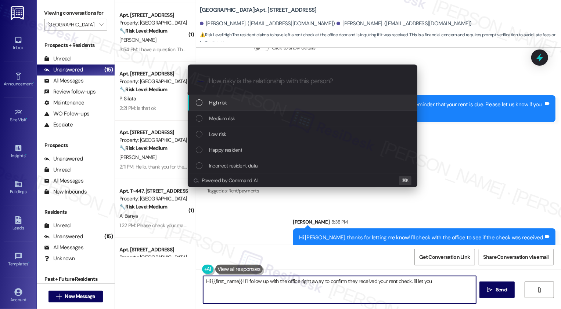
click at [215, 136] on span "Low risk" at bounding box center [217, 134] width 17 height 8
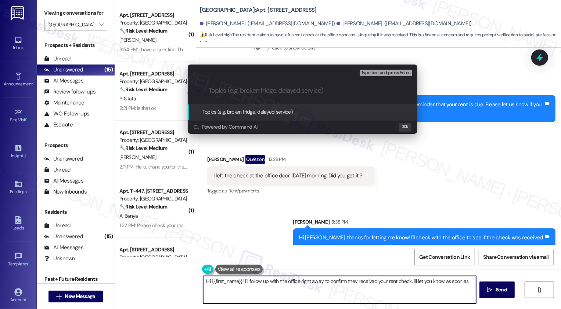
type textarea "Hi {{first_name}}! I'll follow up with the office right away to confirm they re…"
type input "c"
type textarea "Hi {{first_name}}! I'll follow up with the office right away to confirm they re…"
type input "c"
type input "Check payment confirmation"
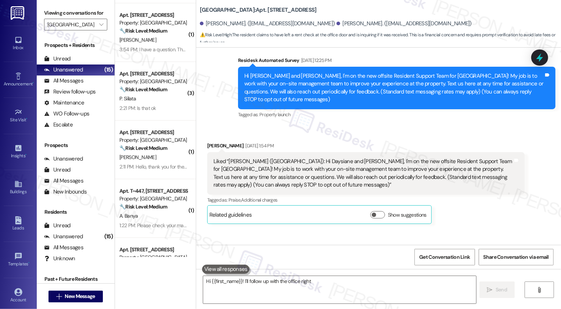
scroll to position [490, 0]
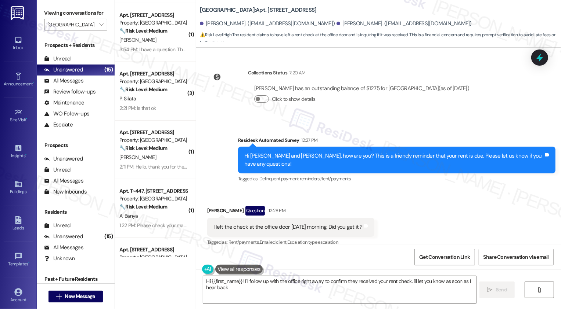
type textarea "Hi {{first_name}}! I'll follow up with the office right away to confirm they re…"
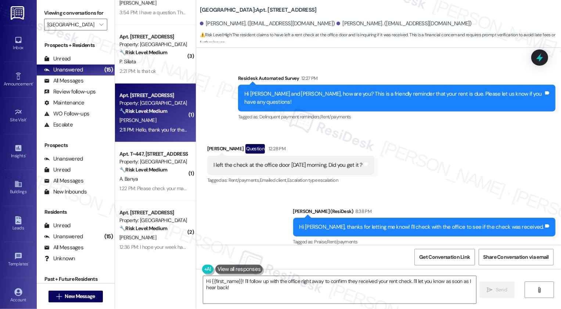
scroll to position [387, 0]
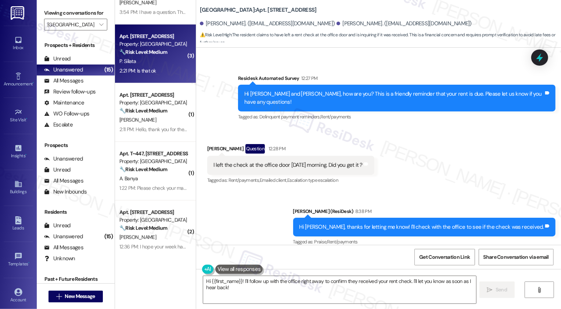
click at [151, 70] on div "2:21 PM: Is that ok 2:21 PM: Is that ok" at bounding box center [153, 70] width 69 height 9
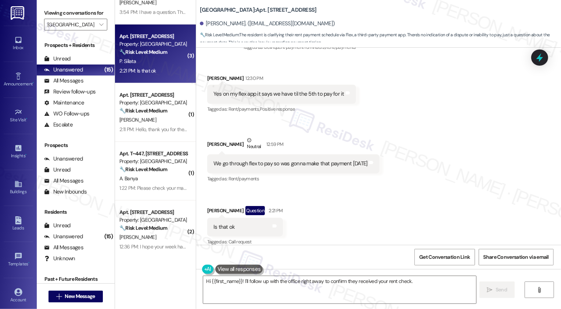
scroll to position [253, 0]
type textarea "Hi {{first_name}}! I'll follow up with the office right away to confirm they re…"
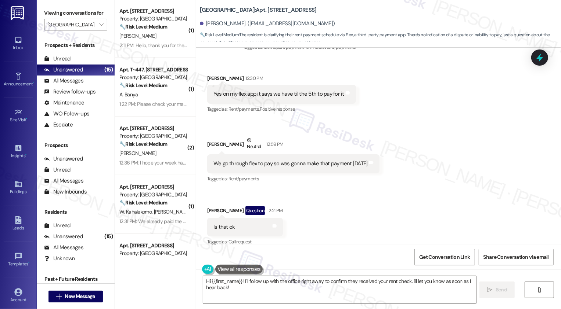
scroll to position [492, 0]
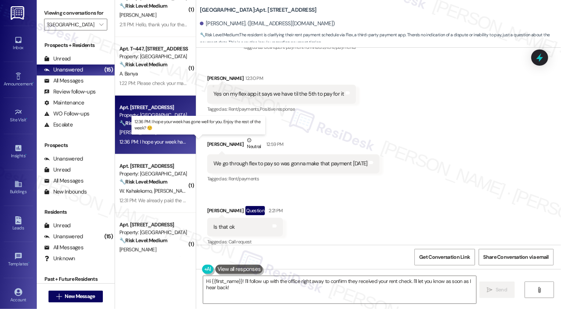
click at [146, 141] on div "12:36 PM: I hope your week has gone well for you. Enjoy the rest of the week? ☺…" at bounding box center [204, 142] width 170 height 7
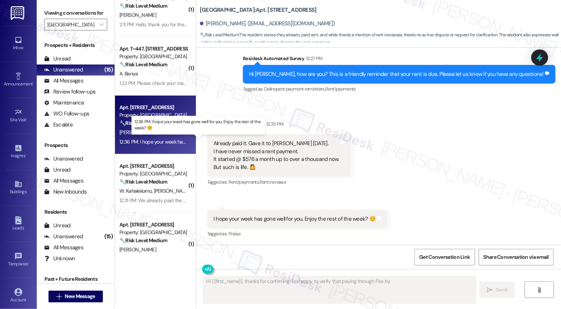
scroll to position [204, 0]
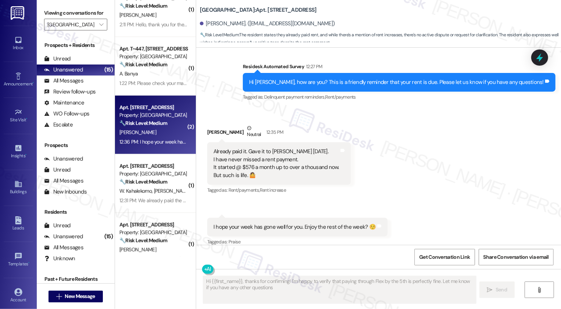
type textarea "Hi {{first_name}}, thanks for confirming! I'm happy to verify that paying throu…"
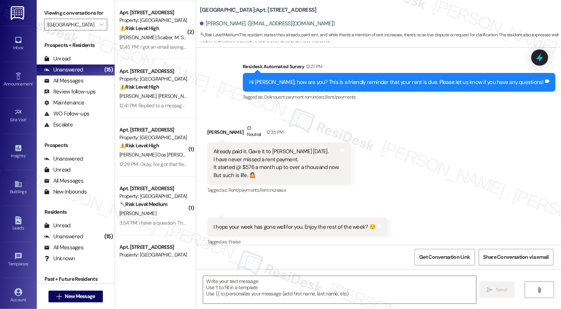
scroll to position [0, 0]
click at [99, 28] on icon "" at bounding box center [101, 25] width 4 height 6
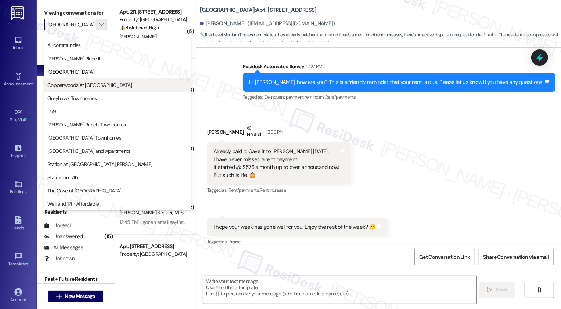
click at [84, 81] on button "Copperwoods at [GEOGRAPHIC_DATA]" at bounding box center [117, 85] width 147 height 13
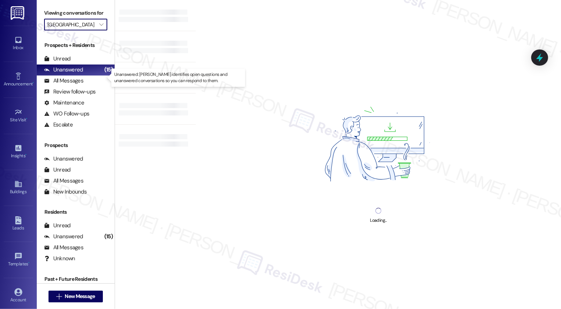
type input "Copperwoods at [GEOGRAPHIC_DATA]"
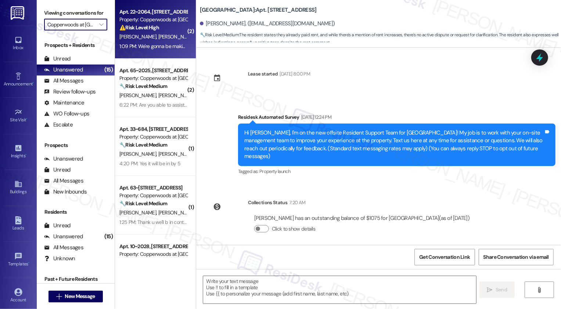
type textarea "Fetching suggested responses. Please feel free to read through the conversation…"
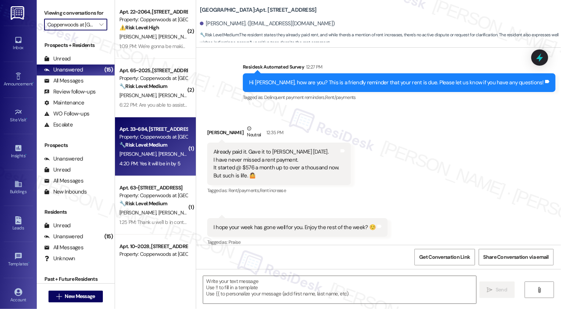
scroll to position [36, 0]
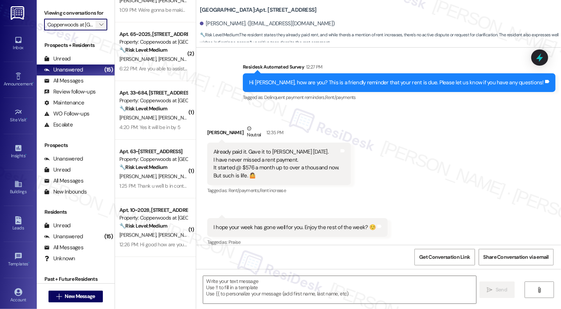
click at [98, 30] on span "" at bounding box center [101, 25] width 7 height 12
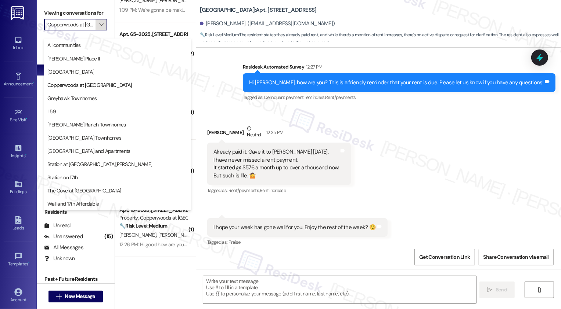
scroll to position [0, 14]
click at [85, 99] on span "Greyhawk Townhomes" at bounding box center [71, 98] width 49 height 7
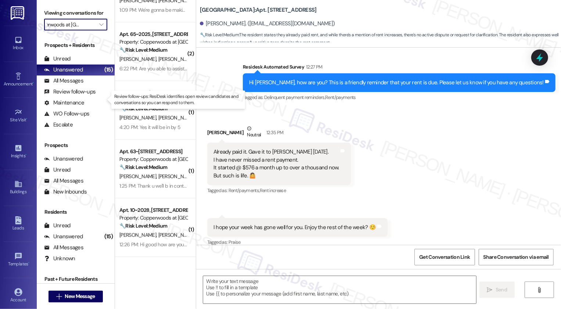
type input "Greyhawk Townhomes"
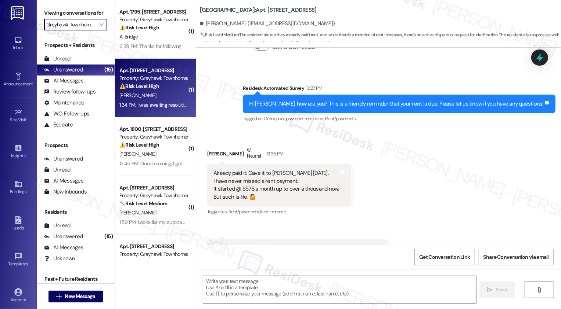
type textarea "Fetching suggested responses. Please feel free to read through the conversation…"
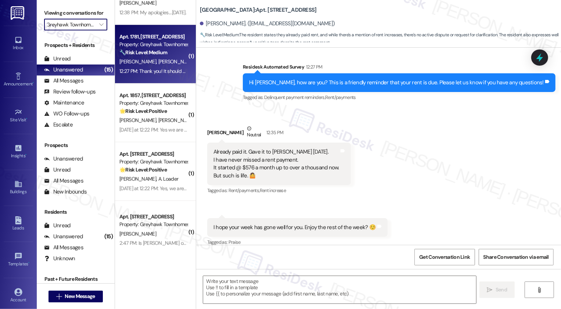
scroll to position [271, 0]
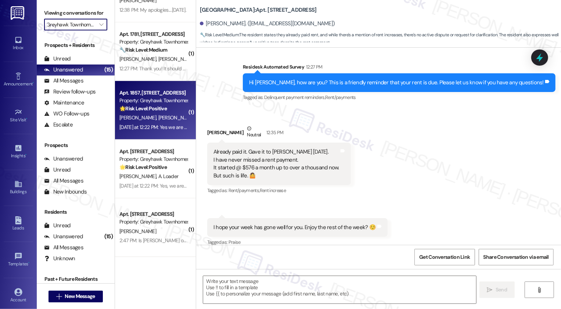
click at [158, 119] on span "[PERSON_NAME]" at bounding box center [176, 118] width 37 height 7
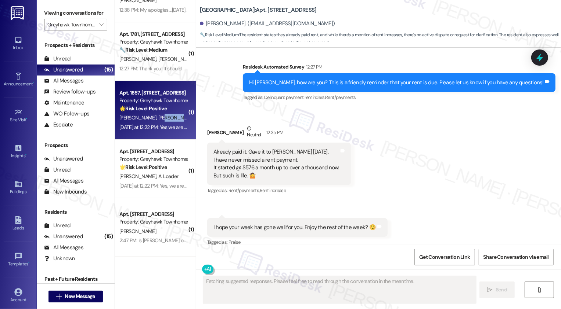
scroll to position [138, 0]
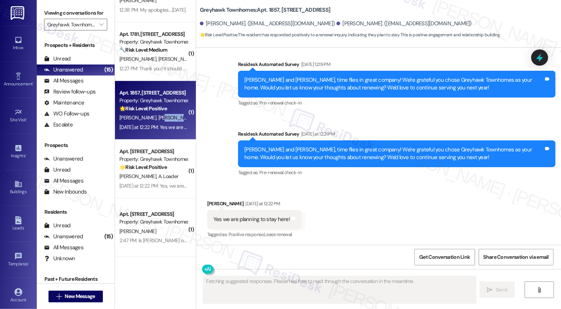
click at [158, 119] on span "[PERSON_NAME]" at bounding box center [176, 118] width 37 height 7
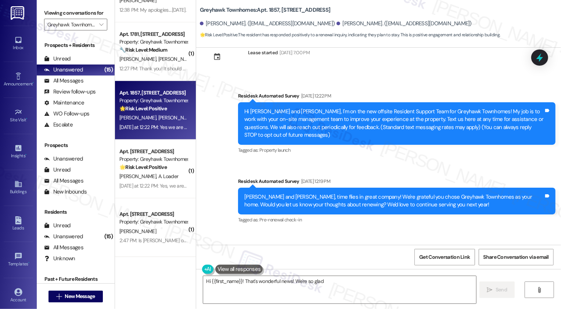
scroll to position [139, 0]
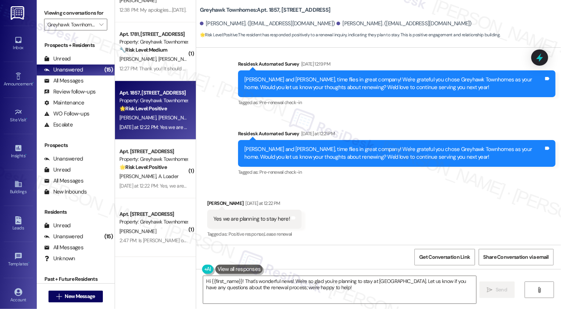
click at [211, 203] on div "[PERSON_NAME] [DATE] at 12:22 PM" at bounding box center [254, 205] width 94 height 10
copy div "Lauren"
click at [229, 283] on textarea "Hi {{first_name}}! That's wonderful news! We're so glad you're planning to stay…" at bounding box center [339, 290] width 273 height 28
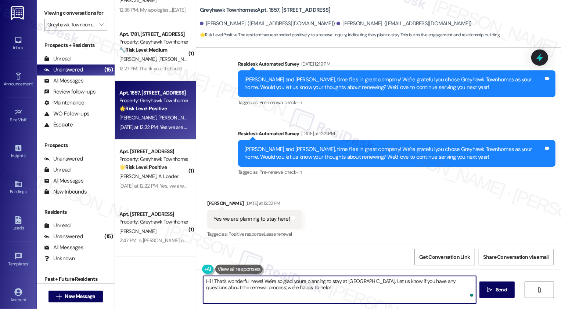
paste textarea "Lauren"
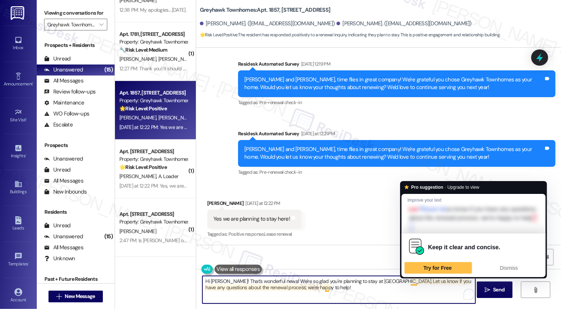
drag, startPoint x: 406, startPoint y: 282, endPoint x: 414, endPoint y: 292, distance: 12.9
click at [414, 293] on textarea "Hi [PERSON_NAME]! That's wonderful news! We're so glad you're planning to stay …" at bounding box center [338, 290] width 273 height 28
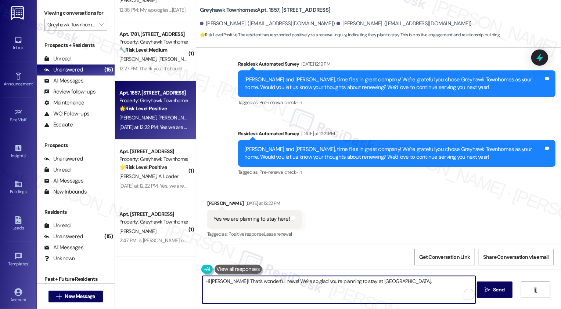
click at [414, 283] on textarea "Hi [PERSON_NAME]! That's wonderful news! We're so glad you're planning to stay …" at bounding box center [338, 290] width 273 height 28
paste textarea "If you don't mind me asking, how has your experience been so far? Has the prope…"
type textarea "Hi [PERSON_NAME]! That's wonderful news! We're so glad you're planning to stay …"
click at [500, 289] on span "Send" at bounding box center [498, 290] width 11 height 8
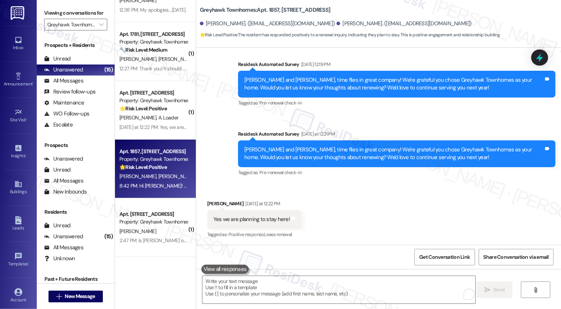
scroll to position [198, 0]
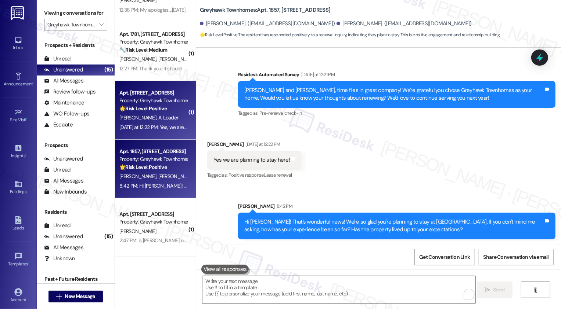
click at [158, 119] on span "A. Loader" at bounding box center [168, 118] width 20 height 7
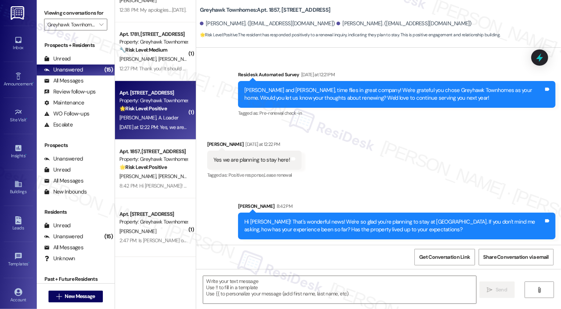
type textarea "Fetching suggested responses. Please feel free to read through the conversation…"
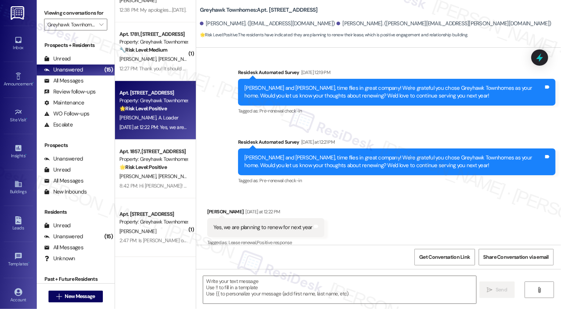
scroll to position [206, 0]
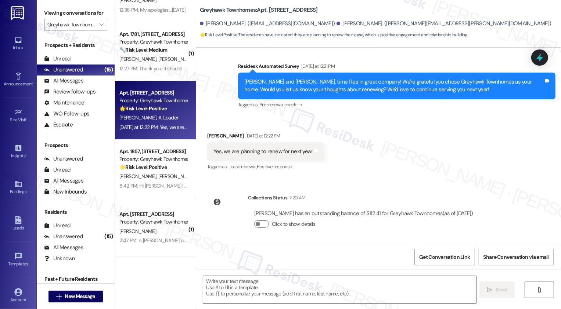
click at [259, 283] on textarea at bounding box center [339, 290] width 273 height 28
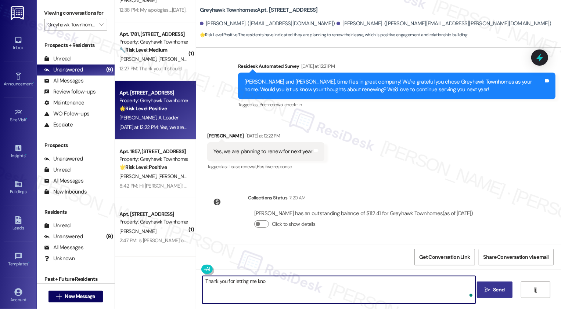
type textarea "Thank you for letting me know"
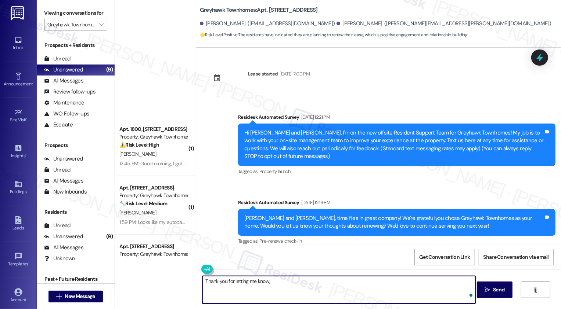
scroll to position [206, 0]
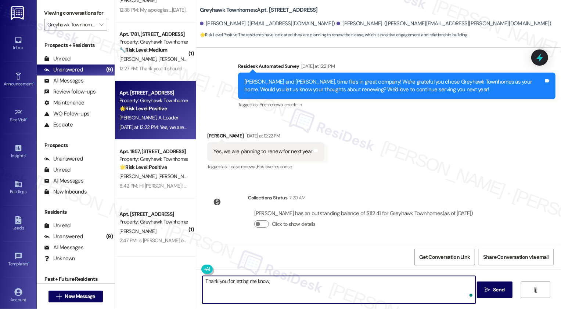
click at [209, 134] on div "[PERSON_NAME] [DATE] at 12:22 PM" at bounding box center [265, 137] width 117 height 10
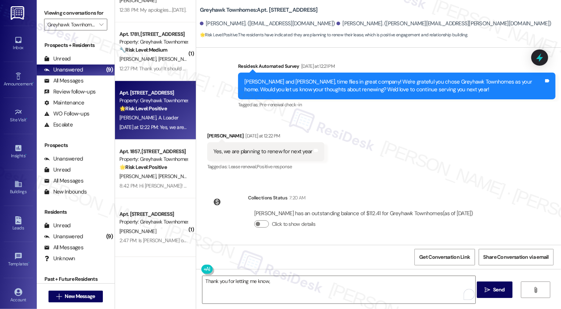
click at [209, 134] on div "[PERSON_NAME] [DATE] at 12:22 PM" at bounding box center [265, 137] width 117 height 10
copy div "[PERSON_NAME]"
click at [284, 289] on textarea "Thank you for letting me know," at bounding box center [338, 290] width 273 height 28
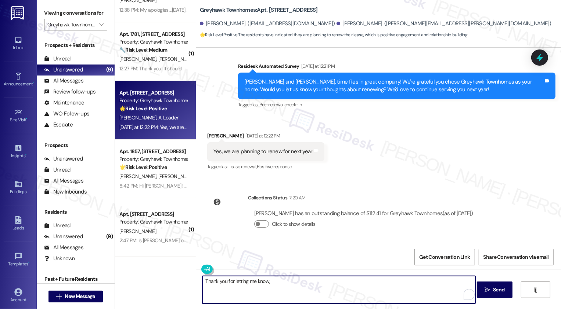
paste textarea "Aleesa"
click at [393, 283] on textarea "Thank you for letting me know, Aleesa. We appreciate your interest in renewing …" at bounding box center [338, 290] width 273 height 28
paste textarea "If you don't mind me asking, how has your experience been so far? Has the prope…"
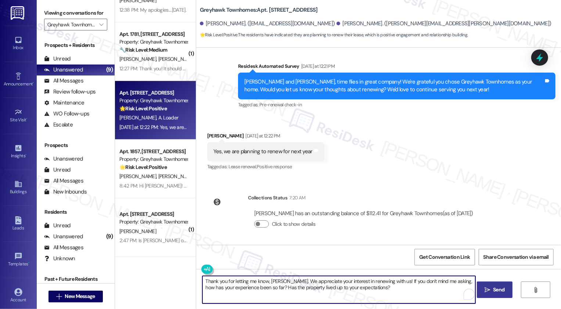
type textarea "Thank you for letting me know, Aleesa. We appreciate your interest in renewing …"
click at [488, 287] on icon "" at bounding box center [487, 290] width 6 height 6
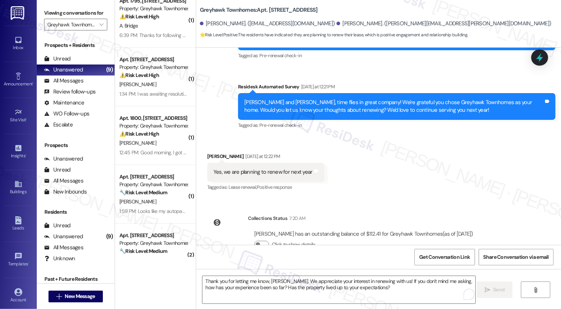
scroll to position [0, 0]
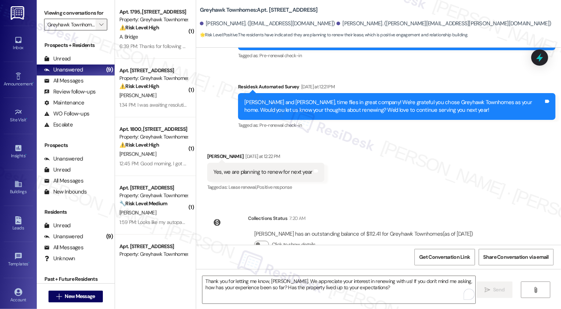
click at [99, 28] on icon "" at bounding box center [101, 25] width 4 height 6
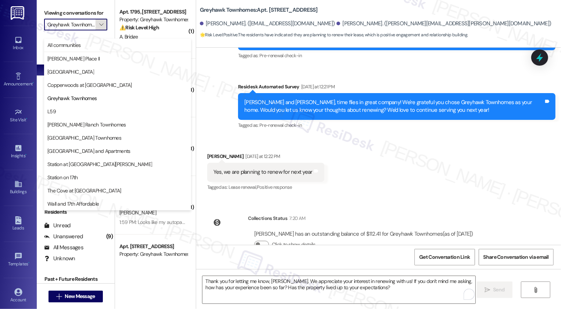
scroll to position [0, 5]
click at [83, 112] on span "L59" at bounding box center [117, 111] width 140 height 7
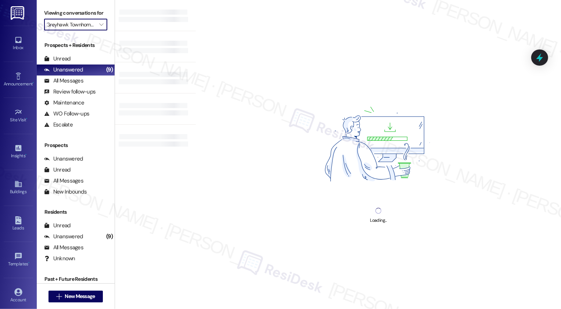
type input "L59"
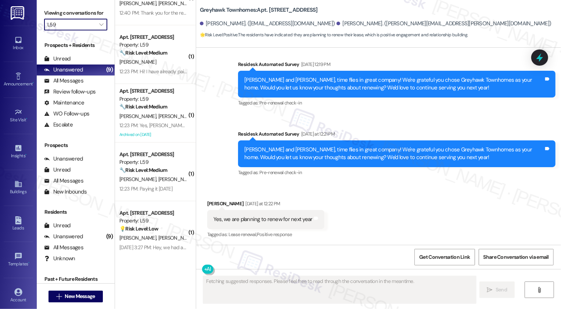
scroll to position [213, 0]
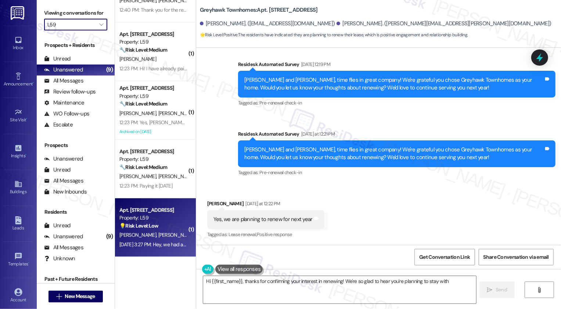
type textarea "Hi {{first_name}}, thanks for confirming your interest in renewing! We're so gl…"
click at [135, 255] on div "Apt. 224, 156 Main St Property: L59 💡 Risk Level: Low The resident is inquiring…" at bounding box center [155, 228] width 81 height 59
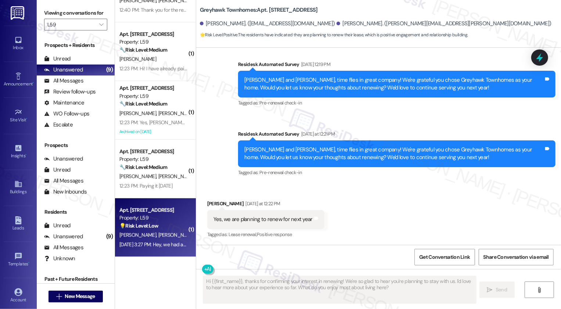
click at [148, 244] on div "Sep 01, 2025 at 3:27 PM: Hey, we had a question regarding pet ownership. We are…" at bounding box center [310, 245] width 382 height 7
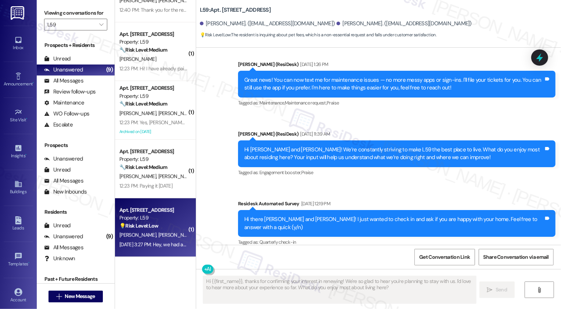
click at [148, 244] on div "Sep 01, 2025 at 3:27 PM: Hey, we had a question regarding pet ownership. We are…" at bounding box center [310, 245] width 382 height 7
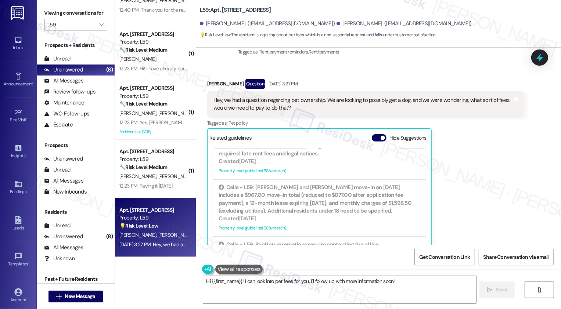
scroll to position [609, 0]
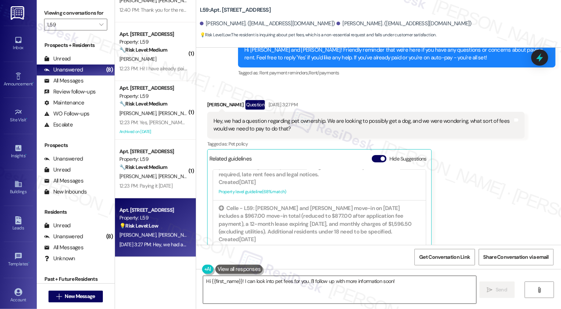
click at [294, 284] on textarea "Hi {{first_name}}! I can look into pet fees for you. I'll follow up with more i…" at bounding box center [339, 290] width 273 height 28
click at [352, 283] on textarea "Hi {{first_name}}! I can look into pet fees for you. I'll follow up with more i…" at bounding box center [339, 290] width 273 height 28
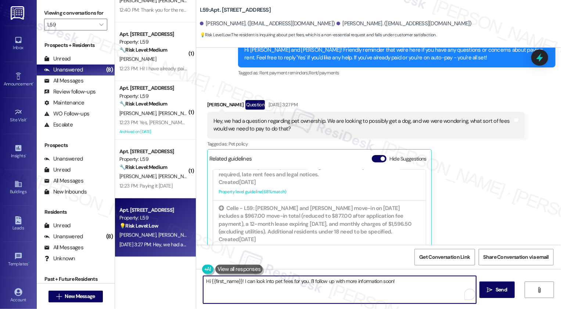
click at [392, 283] on textarea "Hi {{first_name}}! I can look into pet fees for you. I'll follow up with more i…" at bounding box center [339, 290] width 273 height 28
click at [212, 100] on div "David Rich Question Sep 01, 2025 at 3:27 PM" at bounding box center [365, 106] width 317 height 12
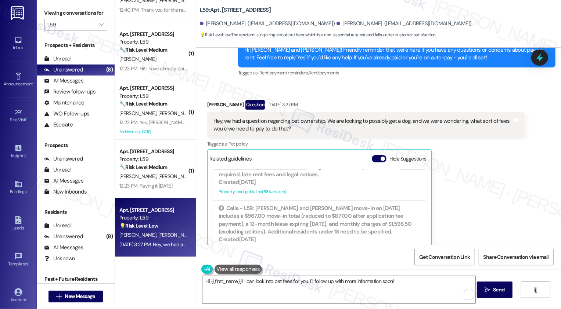
click at [209, 100] on div "David Rich Question Sep 01, 2025 at 3:27 PM" at bounding box center [365, 106] width 317 height 12
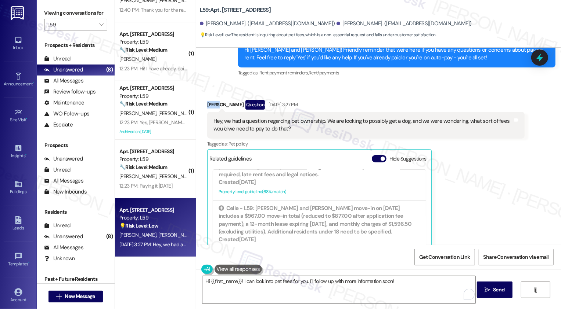
copy div "David"
click at [224, 280] on textarea "Hi {{first_name}}! I can look into pet fees for you. I'll follow up with more i…" at bounding box center [338, 290] width 273 height 28
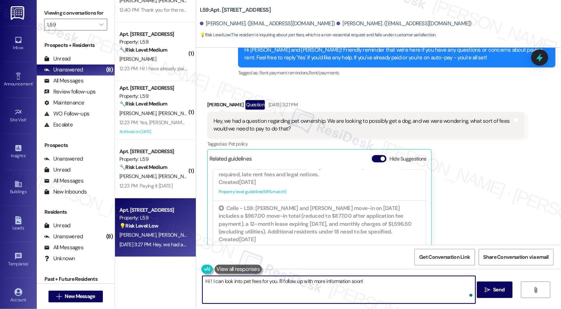
paste textarea "David"
click at [266, 280] on textarea "Hi David! I can look into pet fees for you. I'll follow up with more informatio…" at bounding box center [338, 290] width 273 height 28
type textarea "Hi David! I can look into pet fees and requirements for you. I'll follow up wit…"
click at [200, 12] on b "L59: Apt. 224, 156 Main St" at bounding box center [235, 10] width 71 height 8
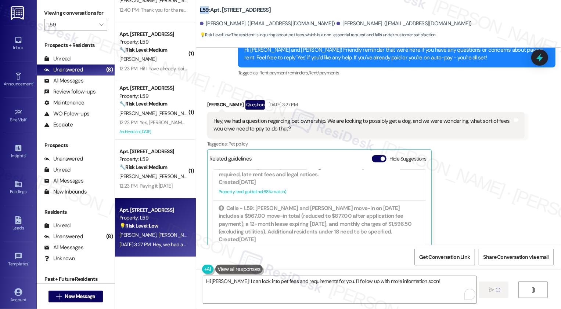
copy b "L59"
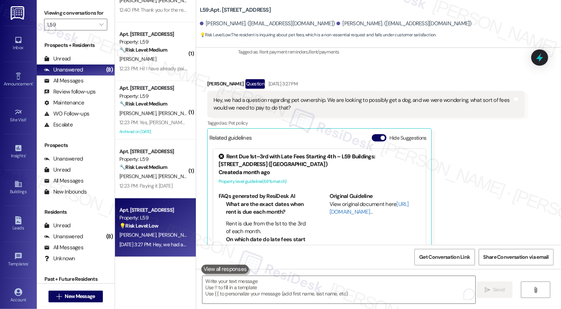
click at [482, 160] on div "David Rich Question Sep 01, 2025 at 3:27 PM Hey, we had a question regarding pe…" at bounding box center [365, 175] width 317 height 192
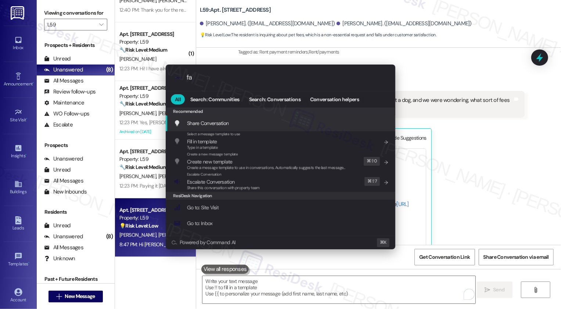
type input "faq"
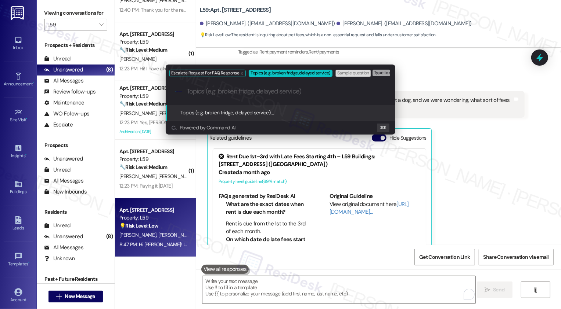
paste input "L59"
type input "L59: Pet policy"
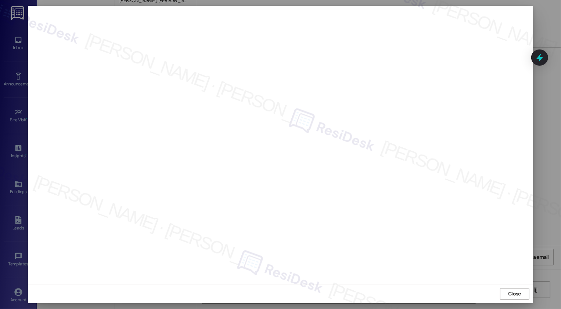
scroll to position [0, 0]
click at [519, 298] on button "Close" at bounding box center [514, 295] width 29 height 12
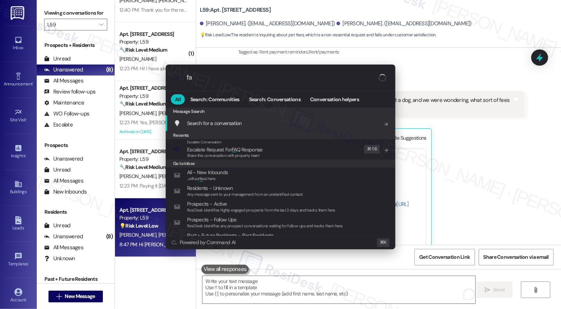
type input "faq"
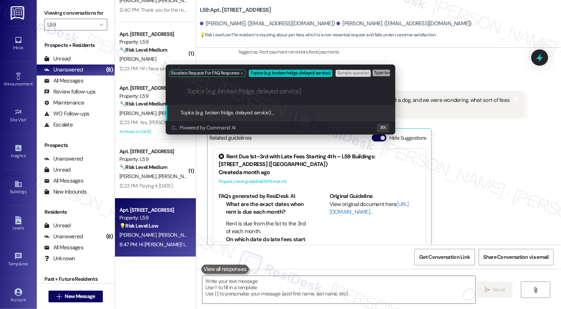
paste input "L59: Pet policy"
type input "L59: Pet policy"
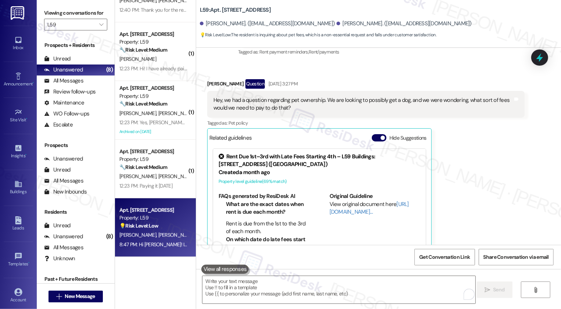
scroll to position [630, 0]
click at [94, 38] on div "Viewing conversations for L59 " at bounding box center [76, 19] width 78 height 38
click at [99, 28] on icon "" at bounding box center [101, 25] width 4 height 6
